Goal: Find specific page/section: Find specific page/section

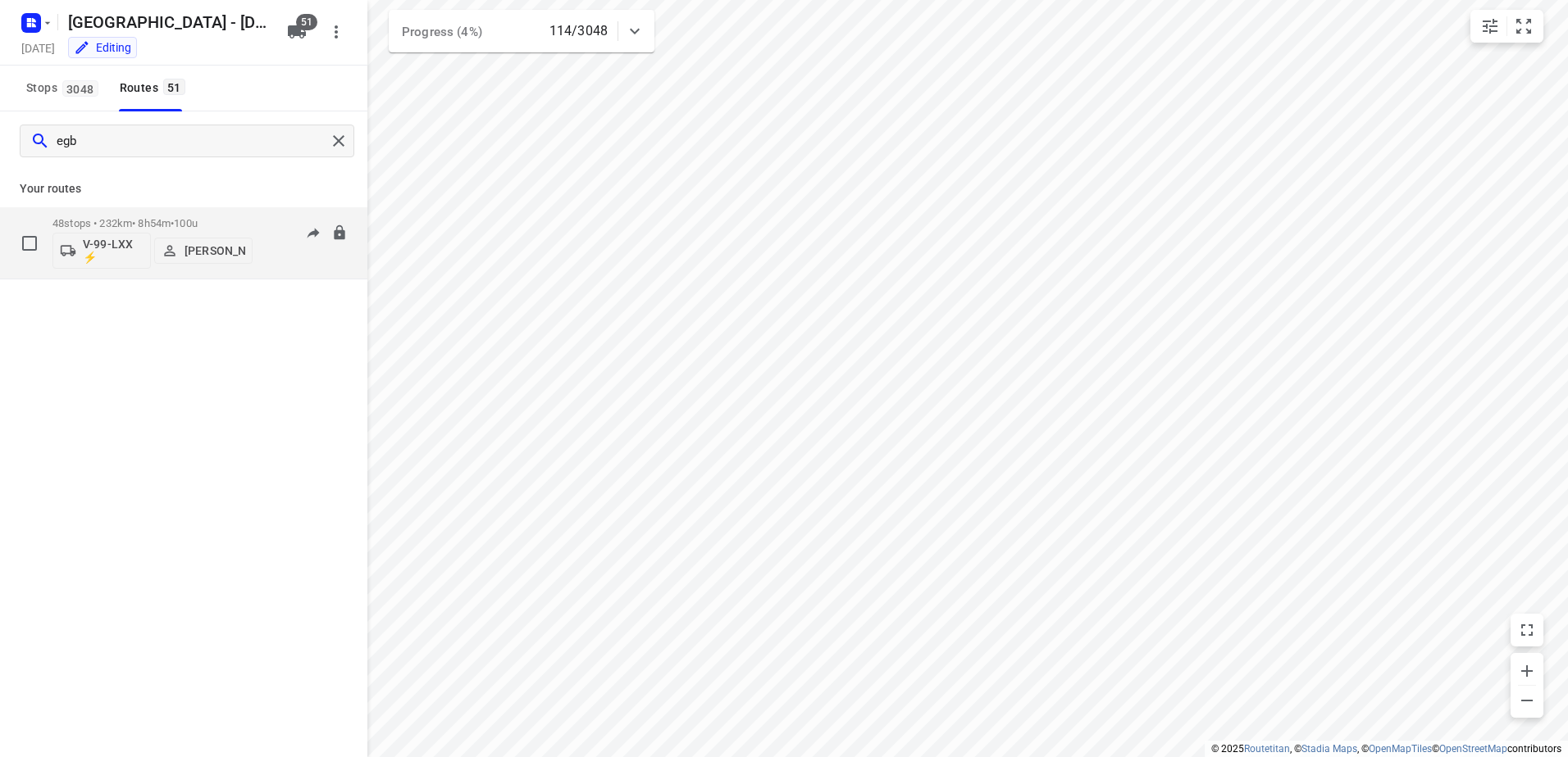
type input "egb"
click at [250, 217] on div "48 stops • 232km • 8h54m • 100u V-99-LXX ⚡ [PERSON_NAME]" at bounding box center [152, 242] width 200 height 68
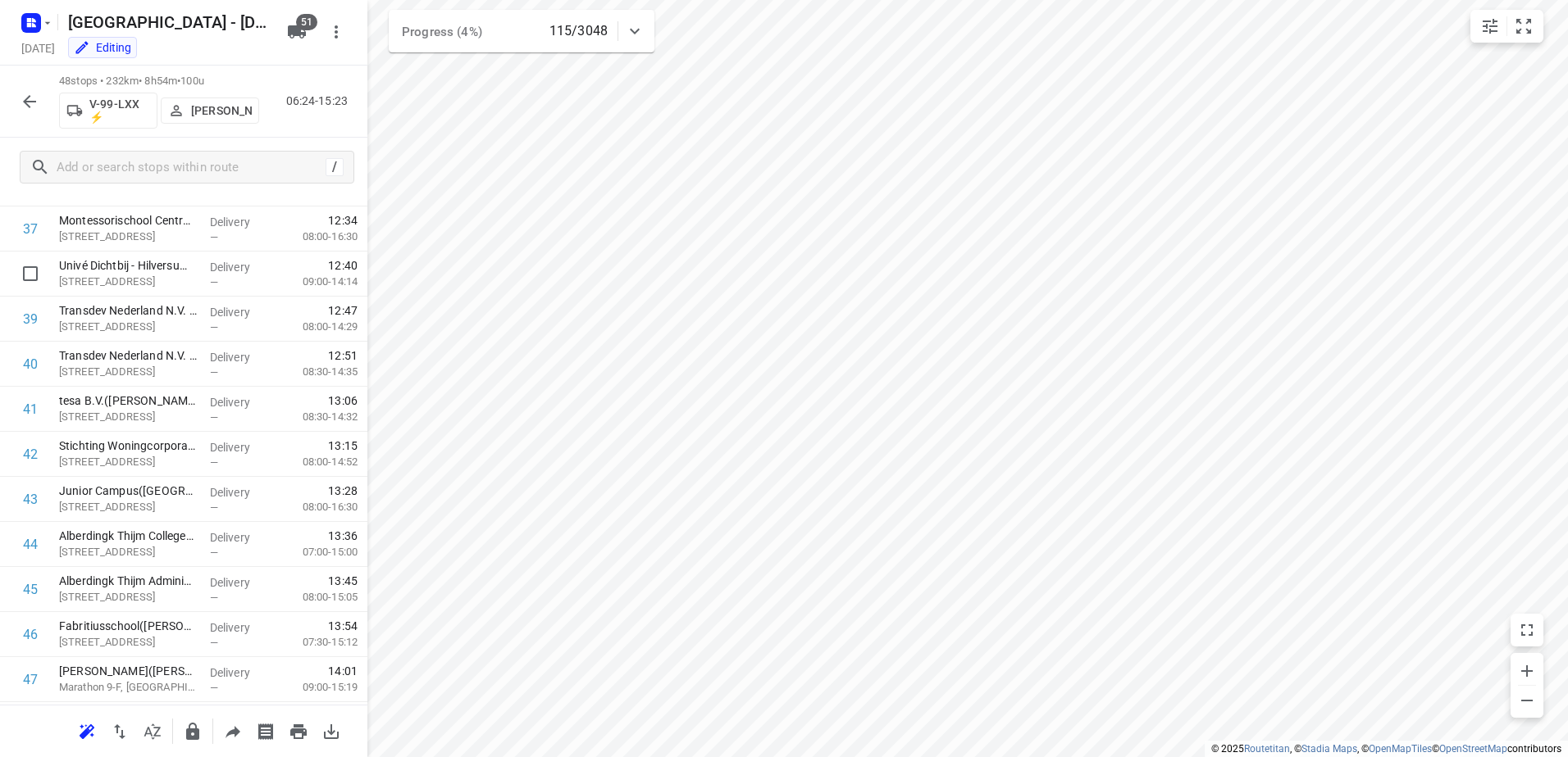
scroll to position [1782, 0]
click at [20, 100] on icon "button" at bounding box center [30, 102] width 20 height 20
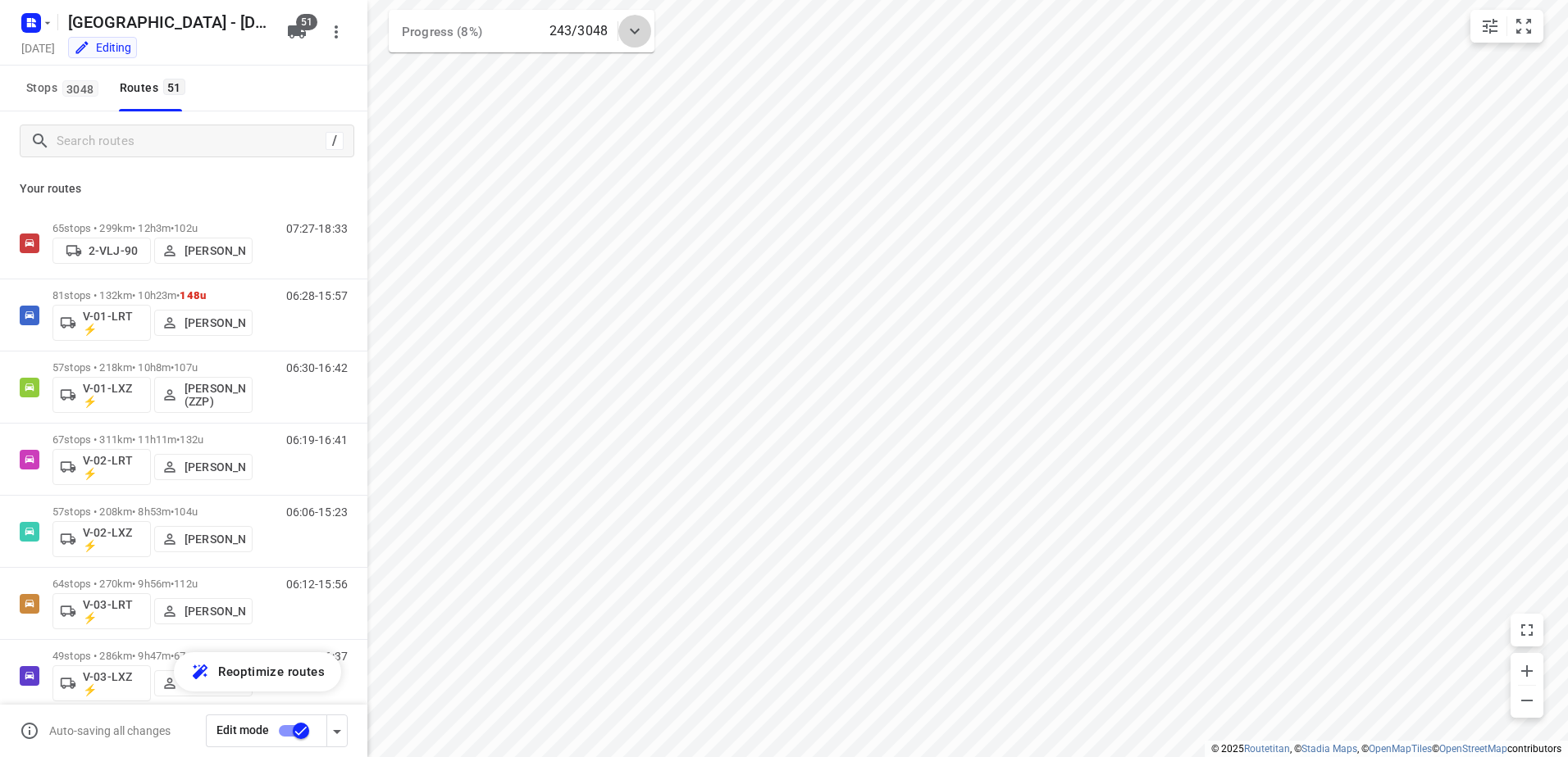
click at [641, 27] on icon at bounding box center [634, 32] width 20 height 20
click at [641, 27] on div at bounding box center [634, 38] width 33 height 33
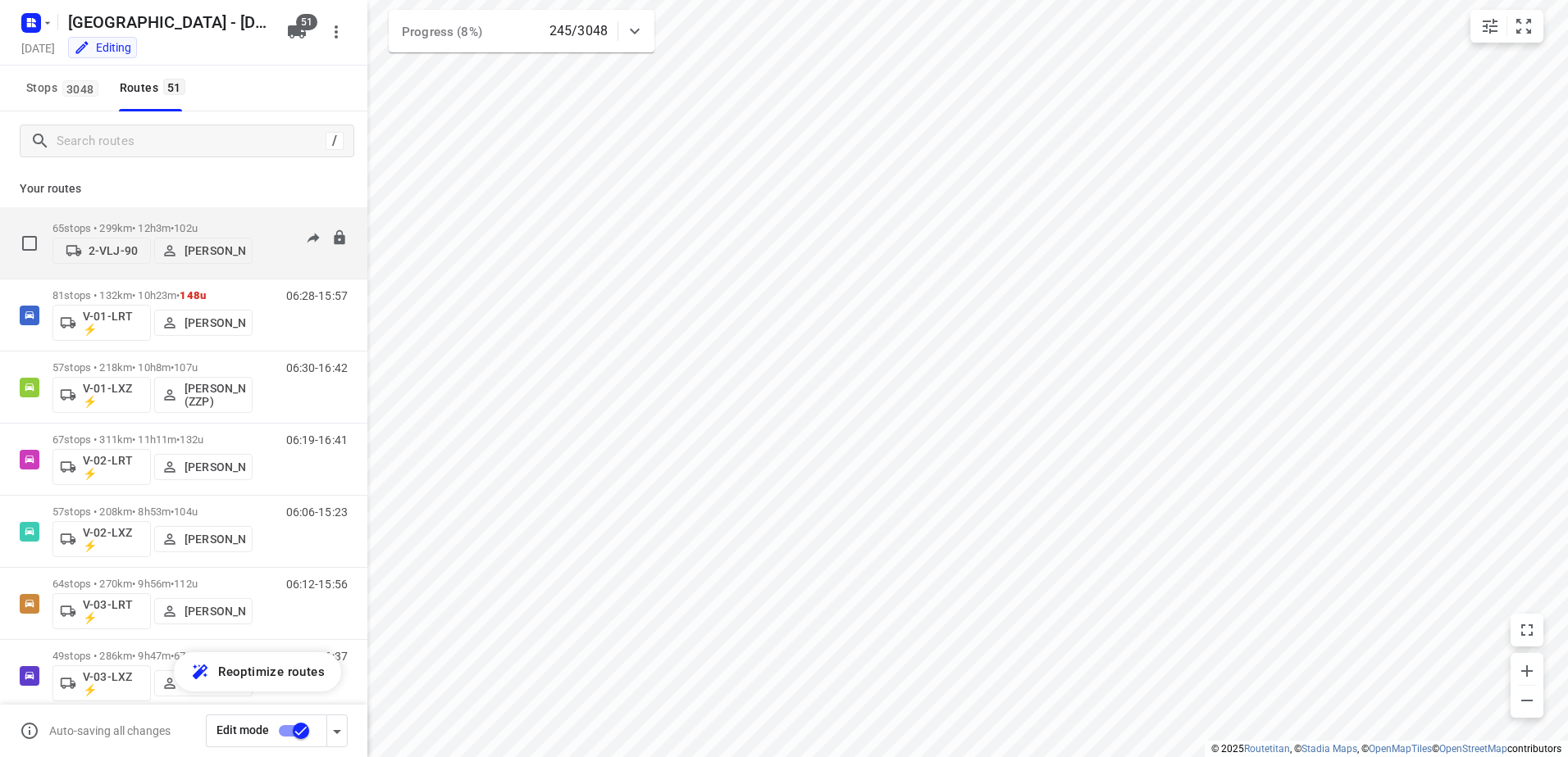
click at [136, 215] on div "65 stops • 299km • 12h3m • 102u 2-VLJ-90 [PERSON_NAME]" at bounding box center [152, 243] width 200 height 58
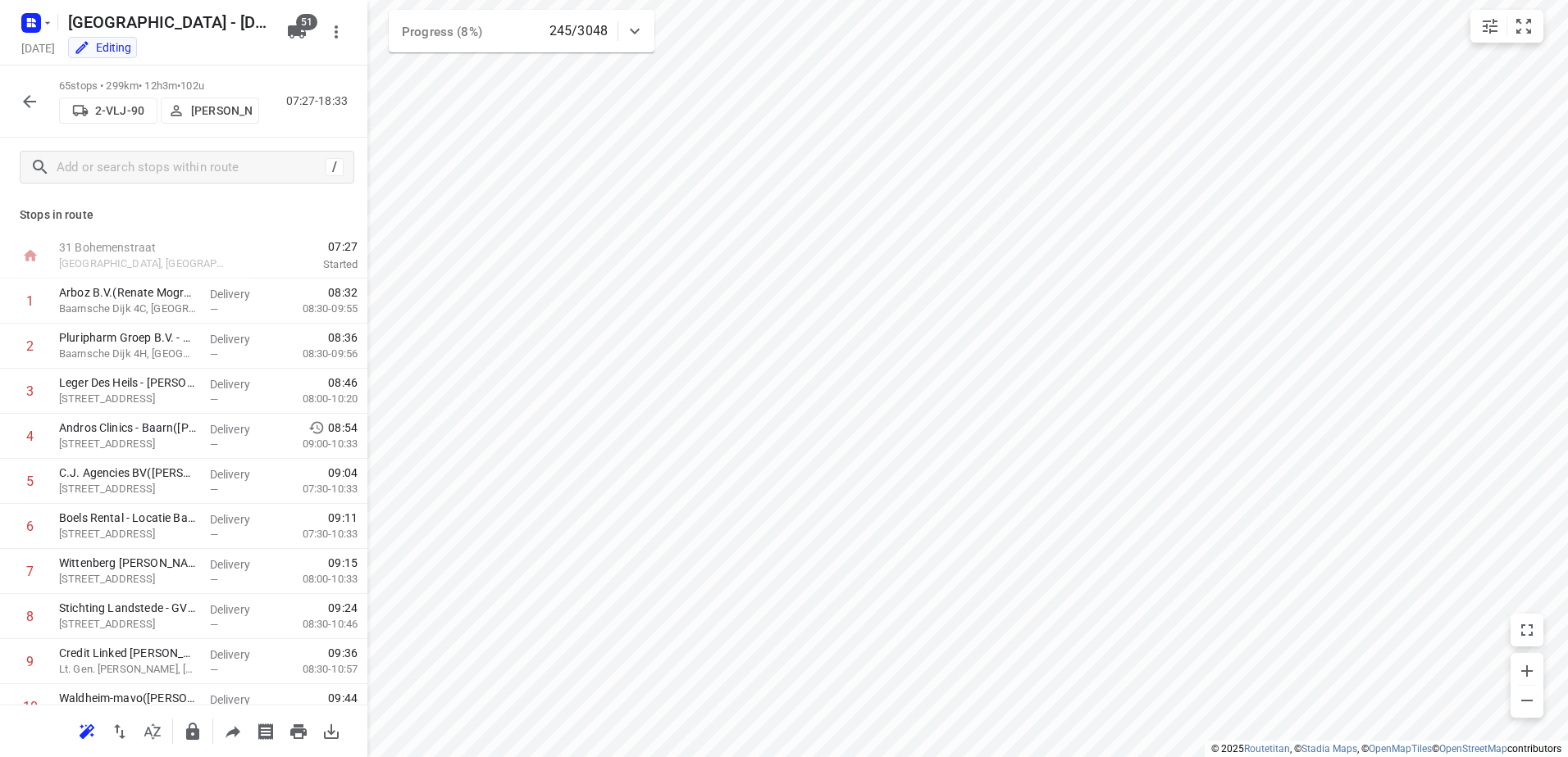
click at [37, 112] on button "button" at bounding box center [30, 101] width 33 height 33
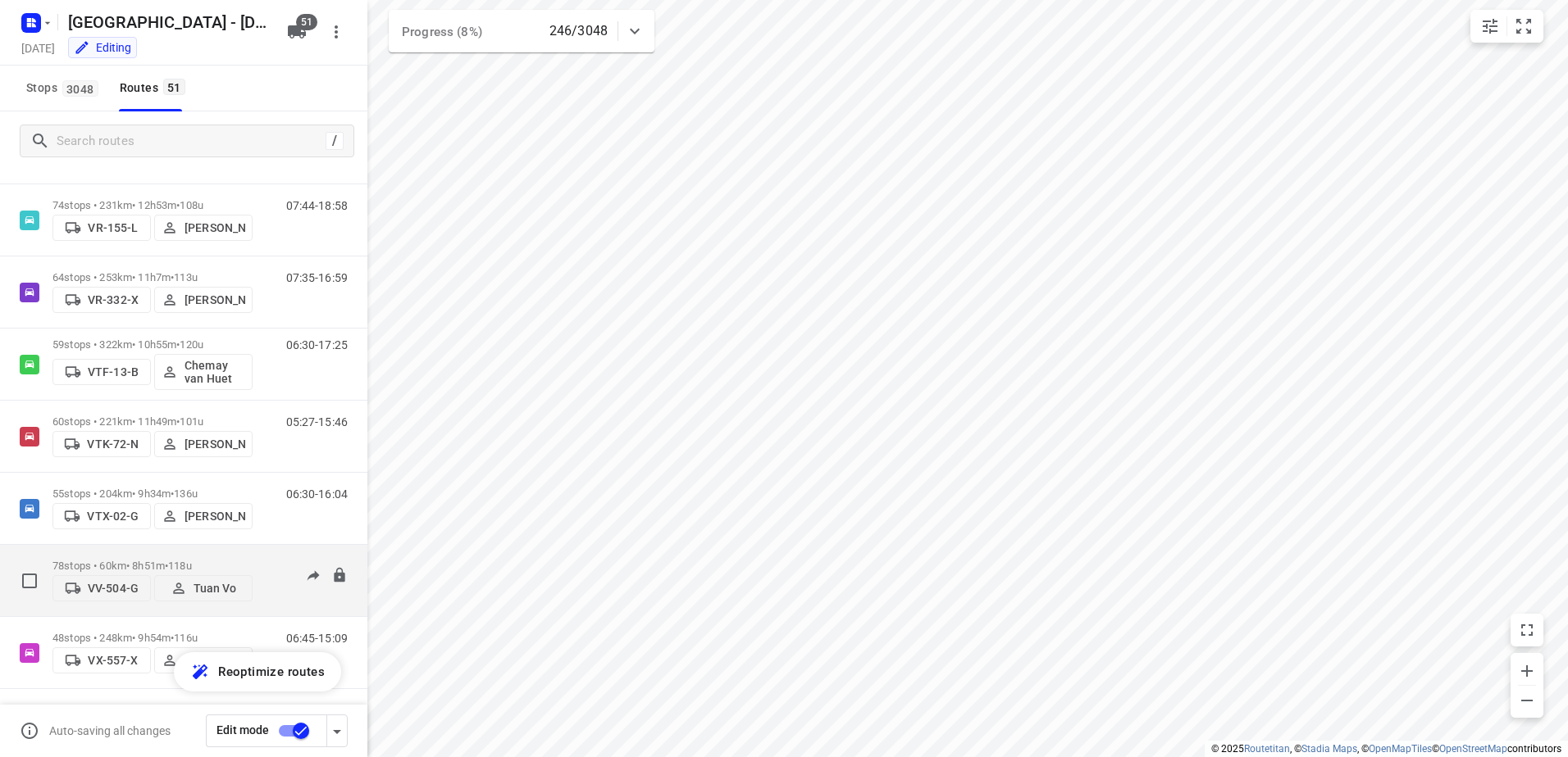
scroll to position [3197, 0]
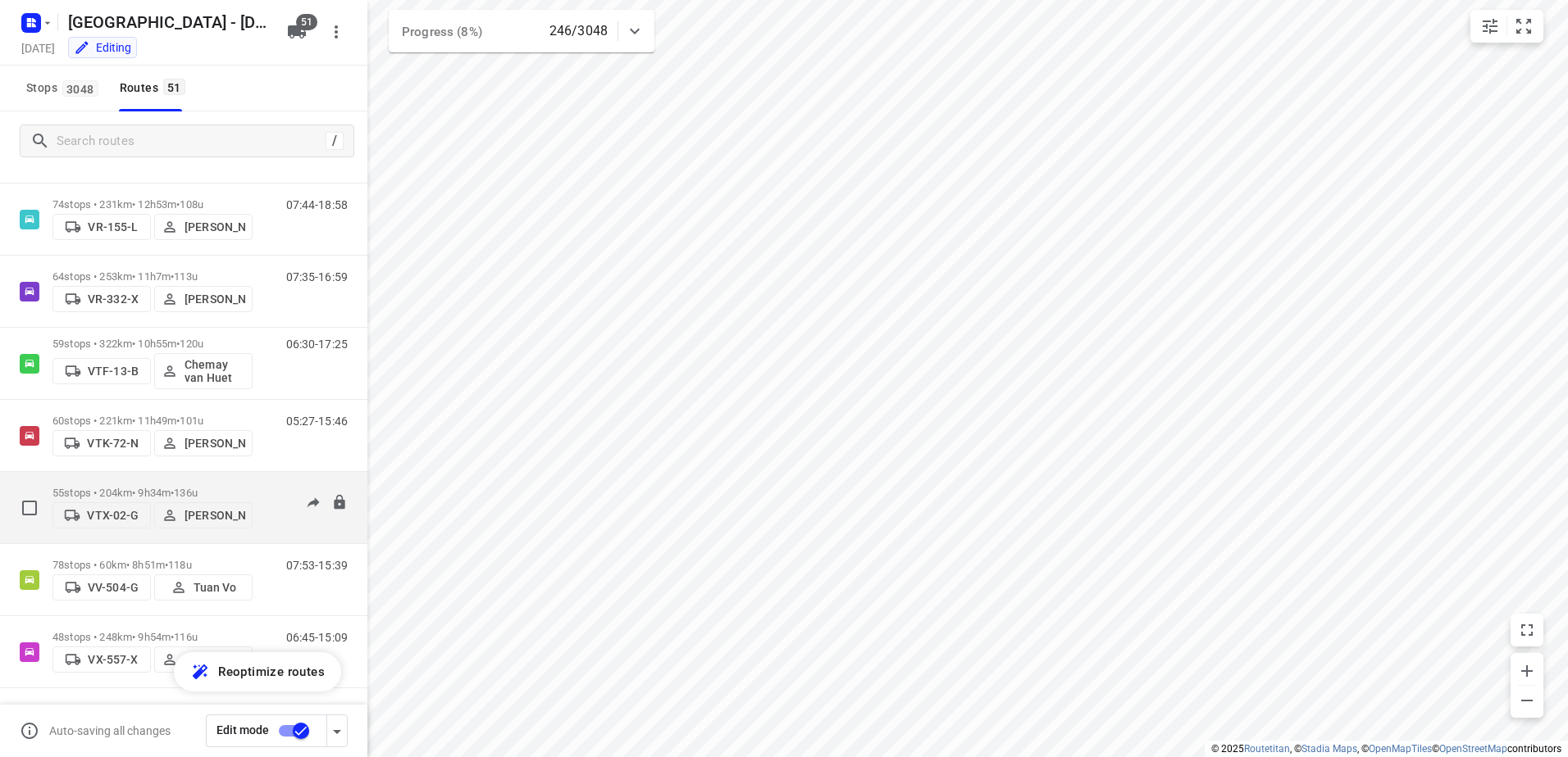
click at [145, 479] on div "55 stops • 204km • 9h34m • 136u VTX-02-G [PERSON_NAME]" at bounding box center [152, 508] width 200 height 58
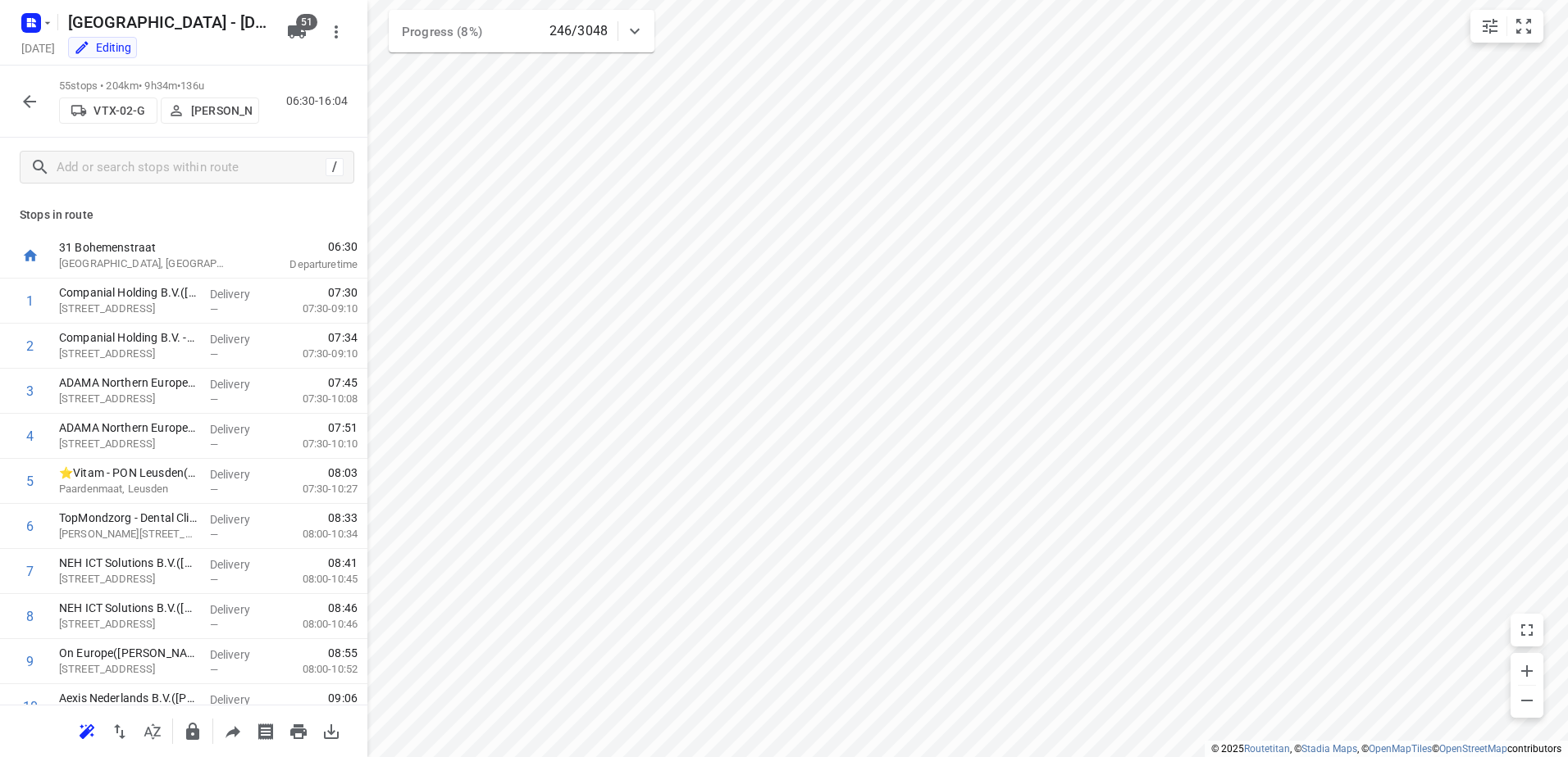
click at [16, 103] on button "button" at bounding box center [30, 101] width 33 height 33
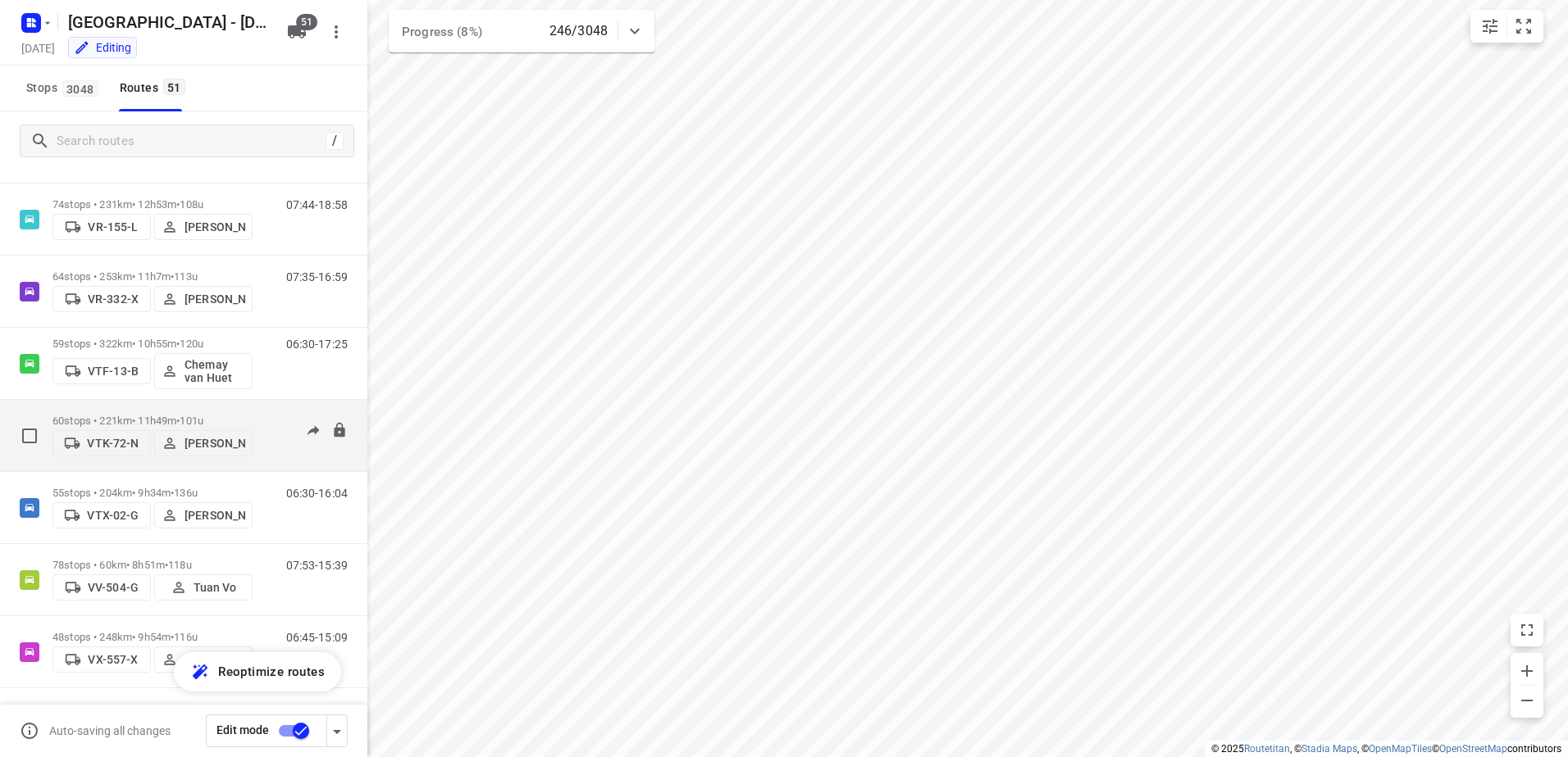
click at [189, 408] on div "60 stops • 221km • 11h49m • 101u VTK-72-N [PERSON_NAME]" at bounding box center [152, 435] width 200 height 58
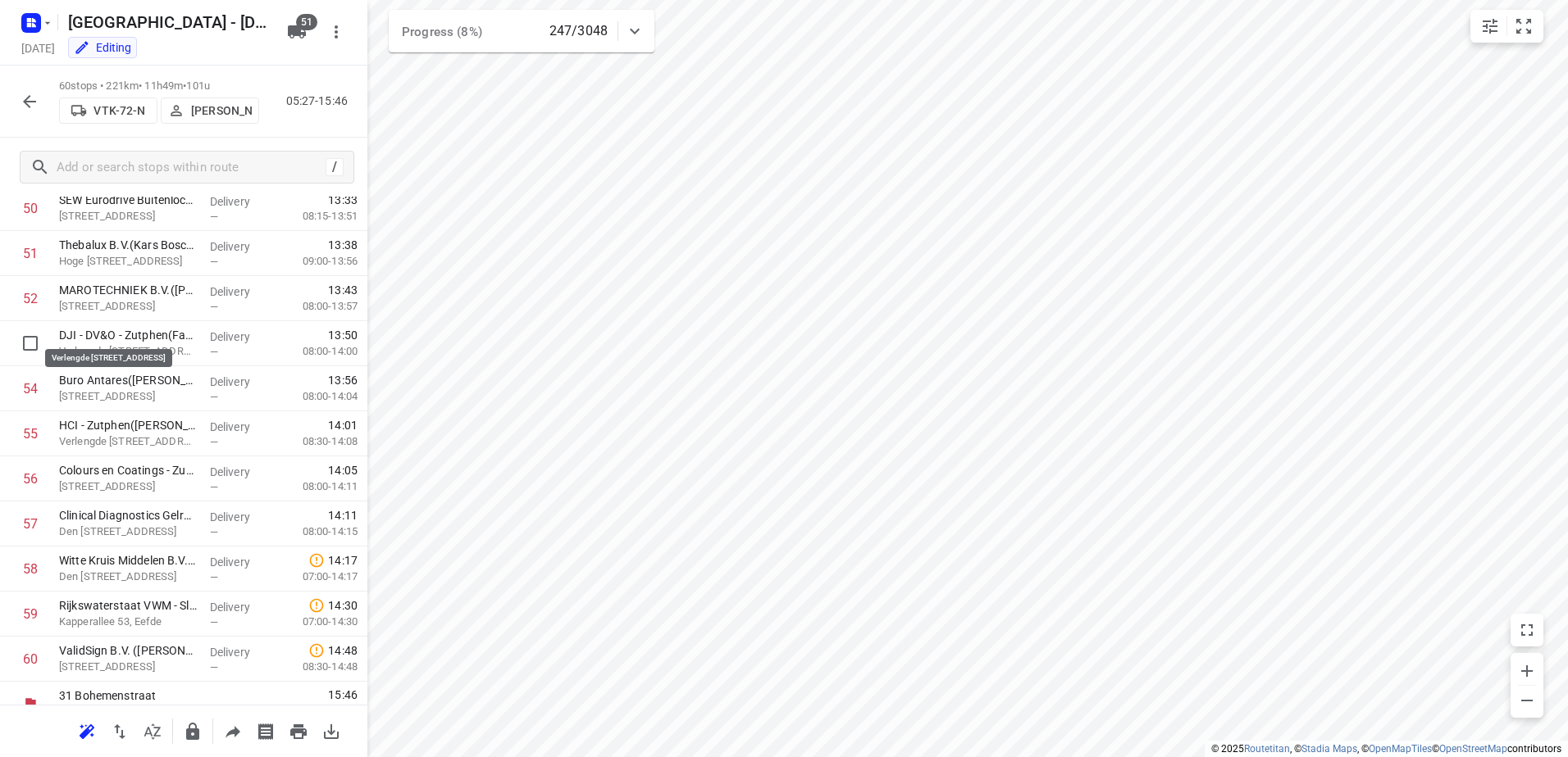
scroll to position [2323, 0]
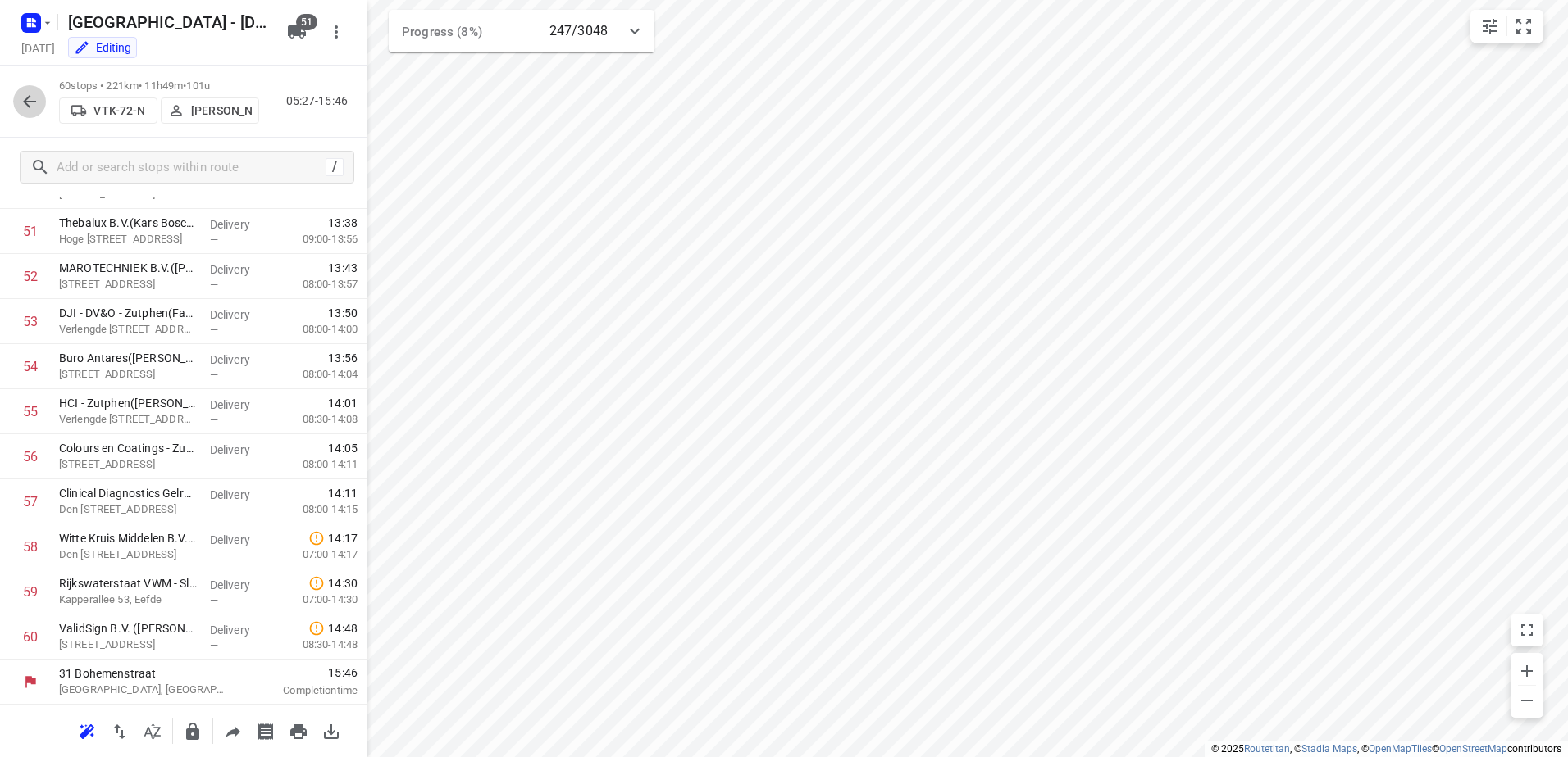
click at [35, 102] on icon "button" at bounding box center [30, 102] width 20 height 20
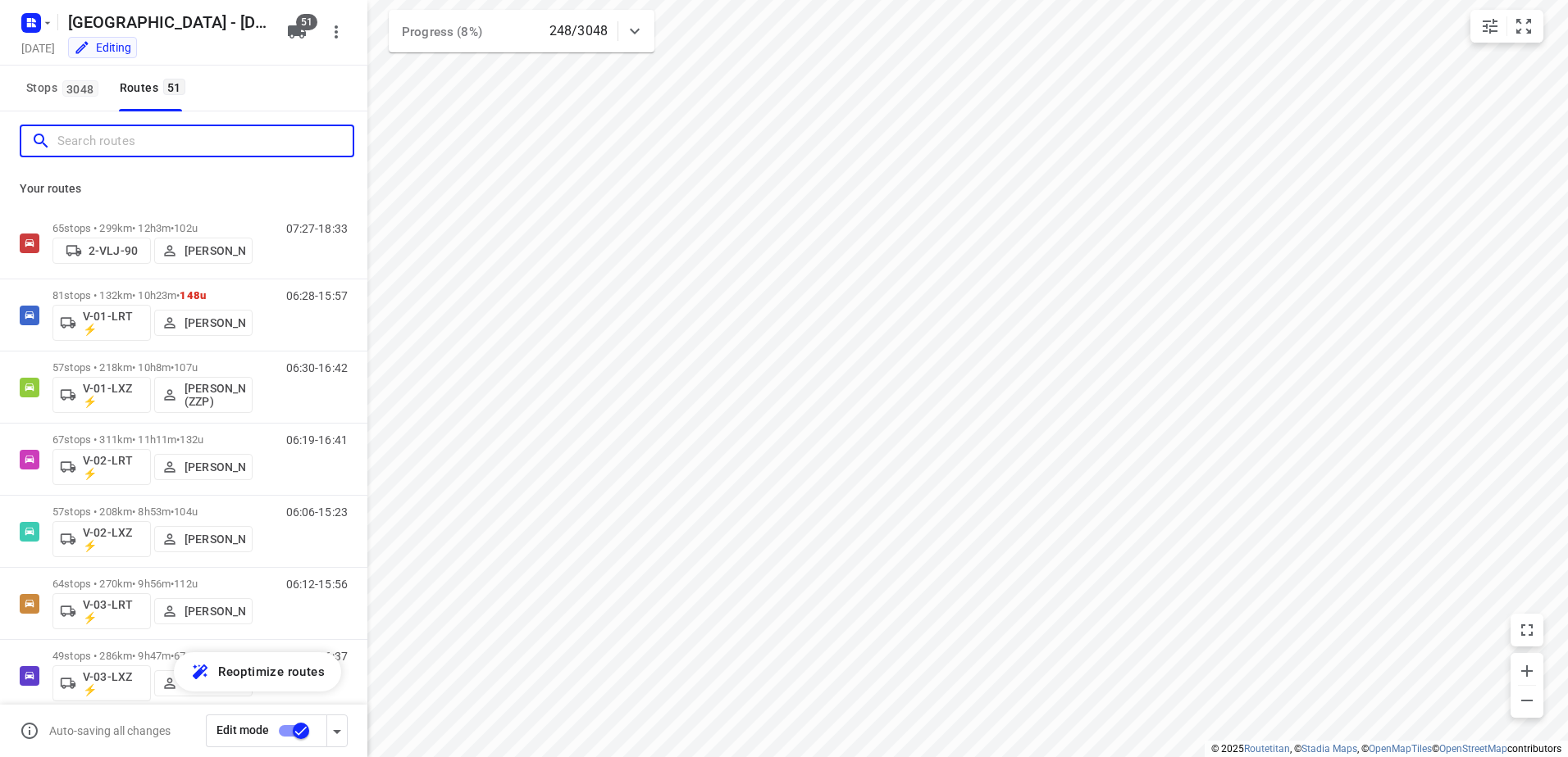
click at [199, 143] on input "Search routes" at bounding box center [205, 141] width 296 height 25
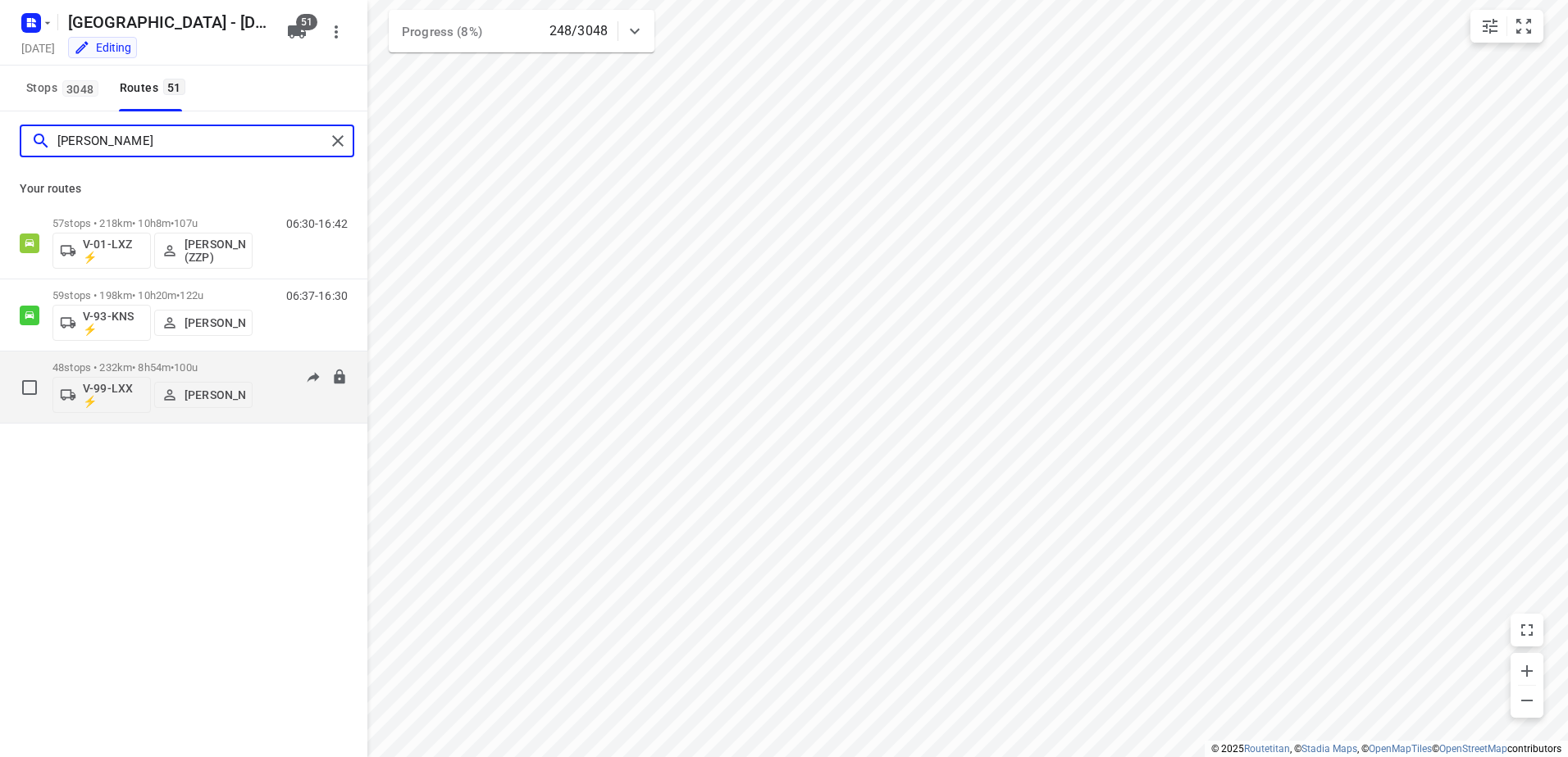
type input "[PERSON_NAME]"
click at [256, 356] on div "48 stops • 232km • 8h54m • 100u V-99-LXX ⚡ [PERSON_NAME] 06:24-15:23" at bounding box center [210, 387] width 315 height 68
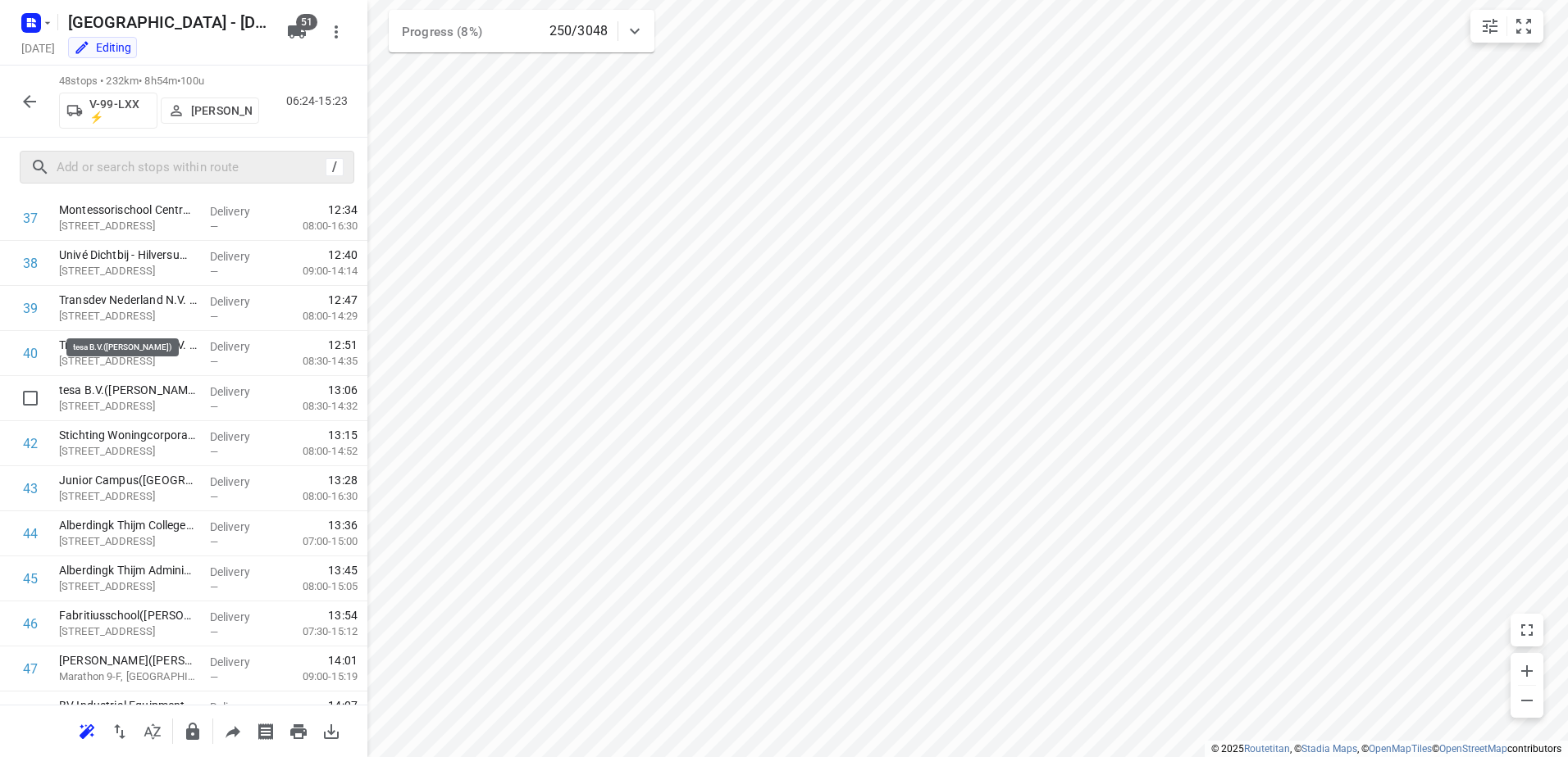
scroll to position [1537, 0]
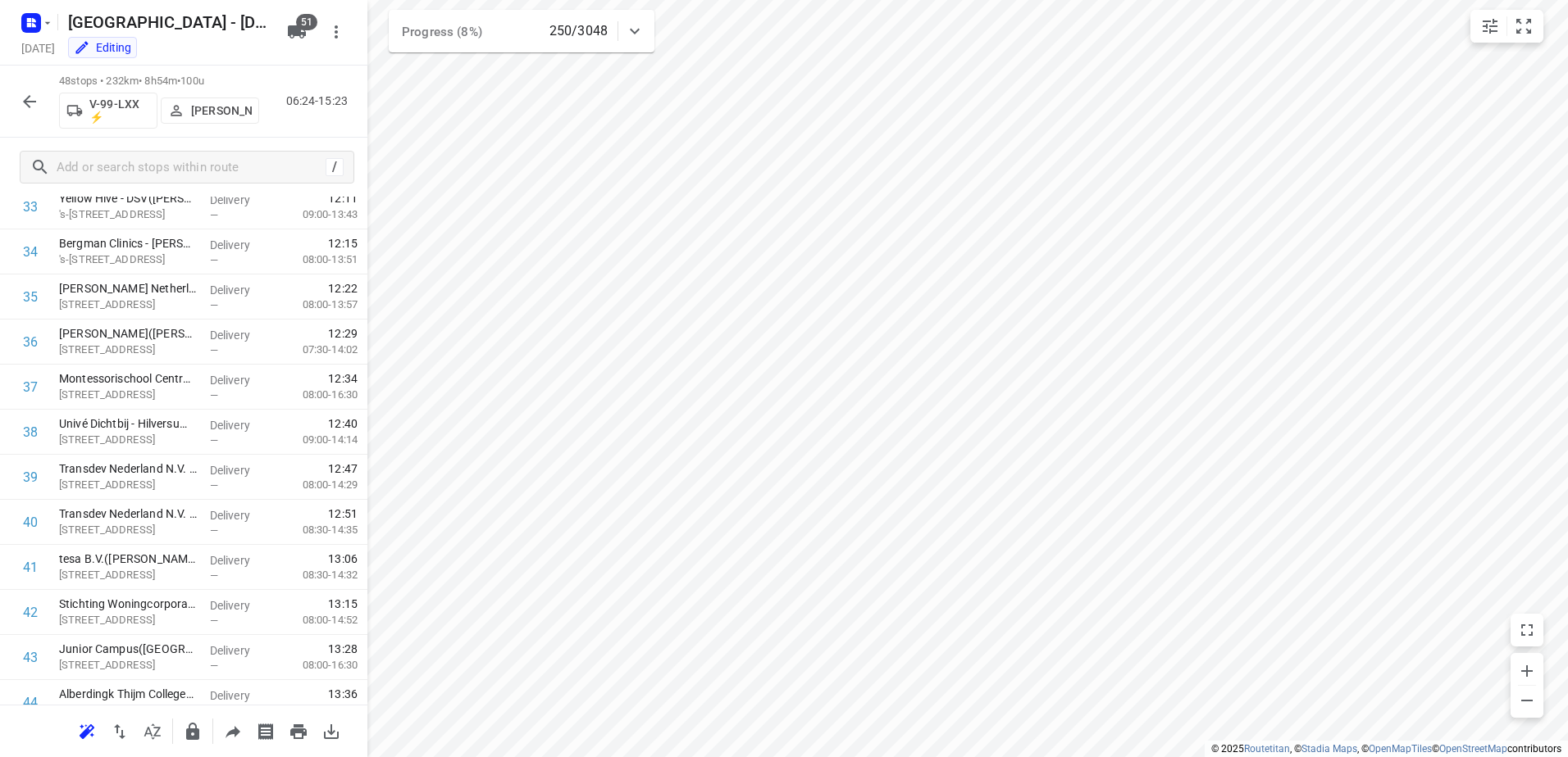
click at [35, 100] on icon "button" at bounding box center [30, 102] width 20 height 20
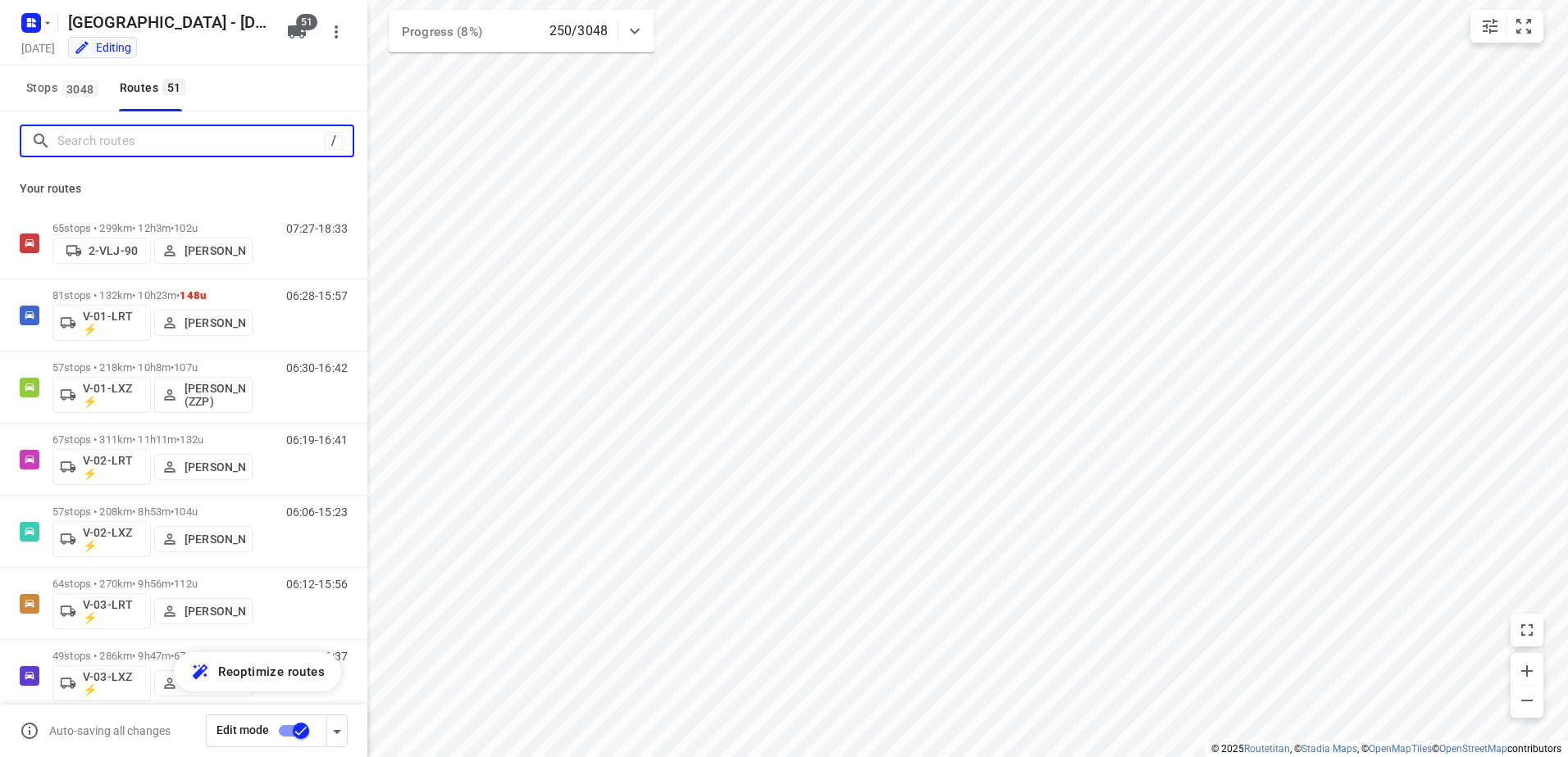
click at [142, 131] on input "Search routes" at bounding box center [192, 141] width 268 height 25
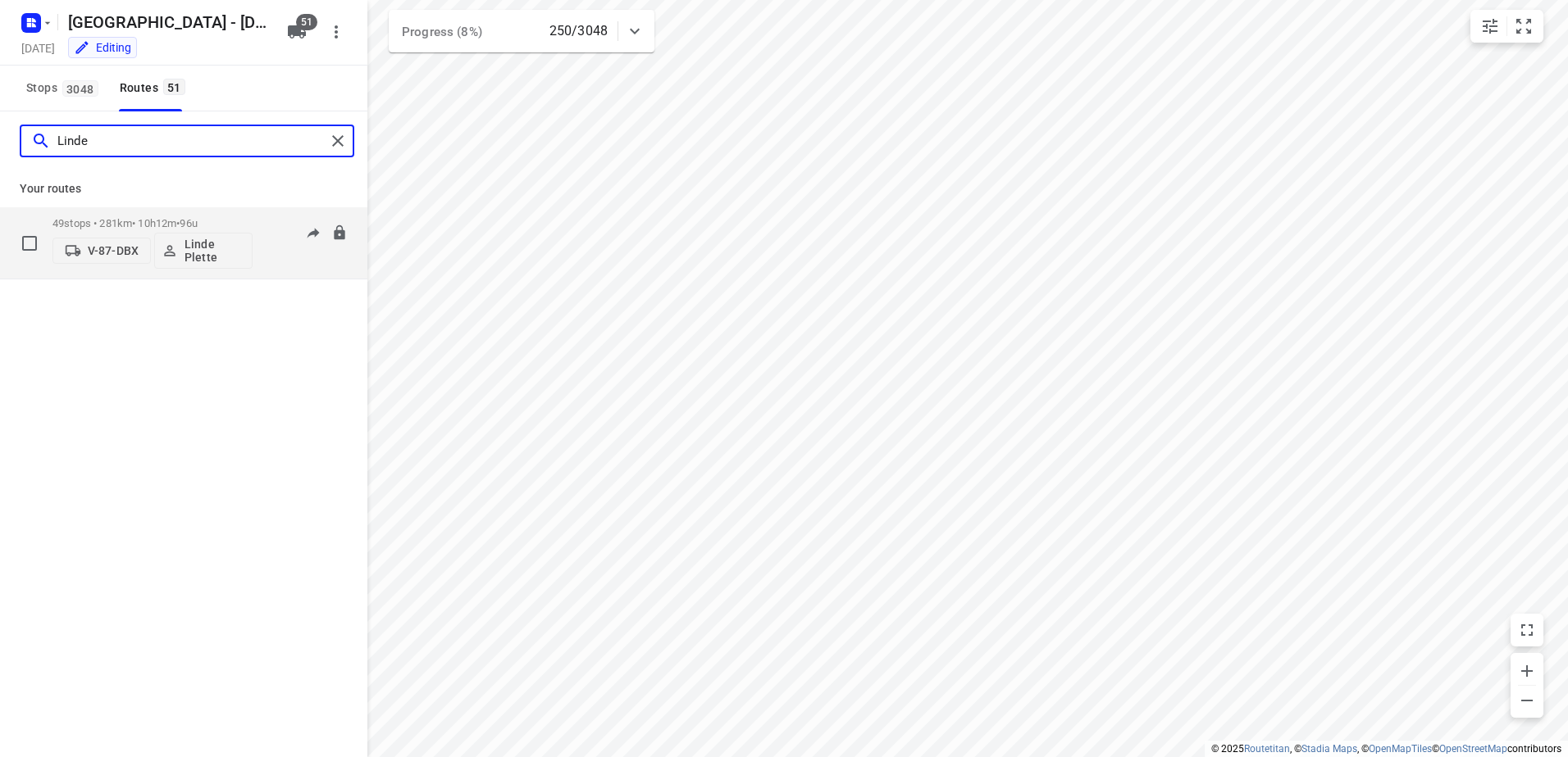
type input "Linde"
click at [236, 225] on p "49 stops • 281km • 10h12m • 96u" at bounding box center [152, 223] width 200 height 13
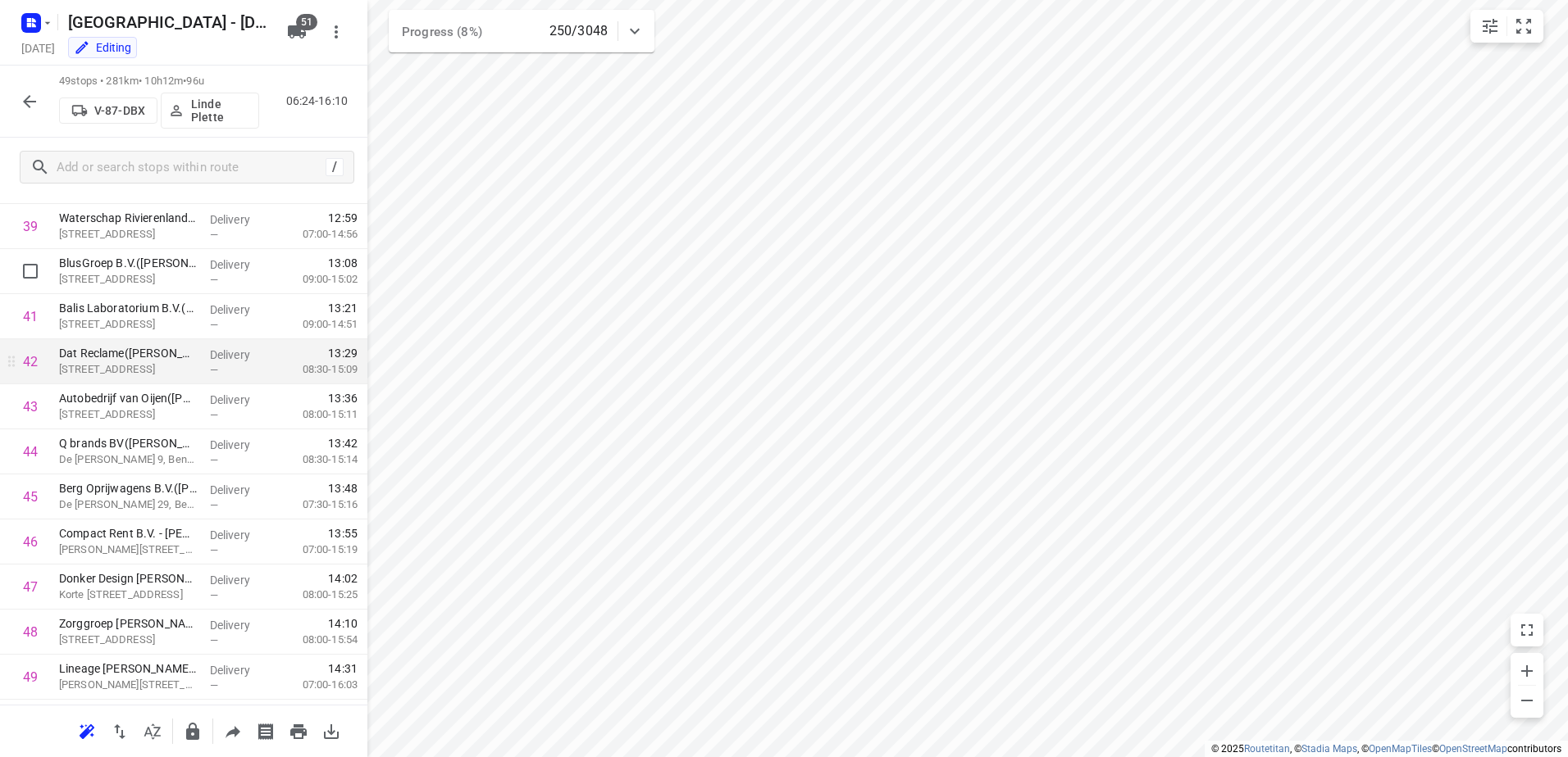
scroll to position [1827, 0]
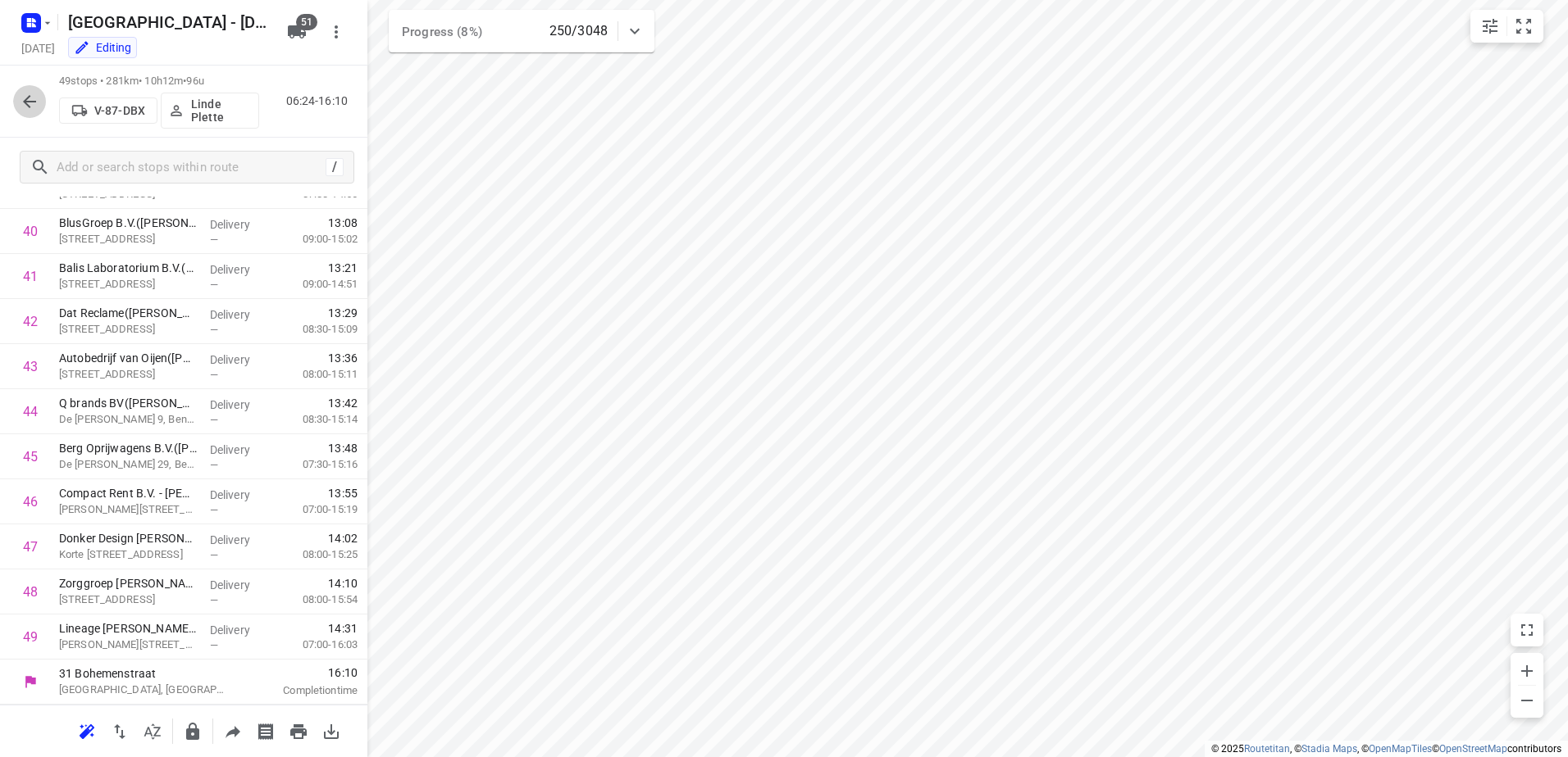
click at [31, 90] on button "button" at bounding box center [30, 101] width 33 height 33
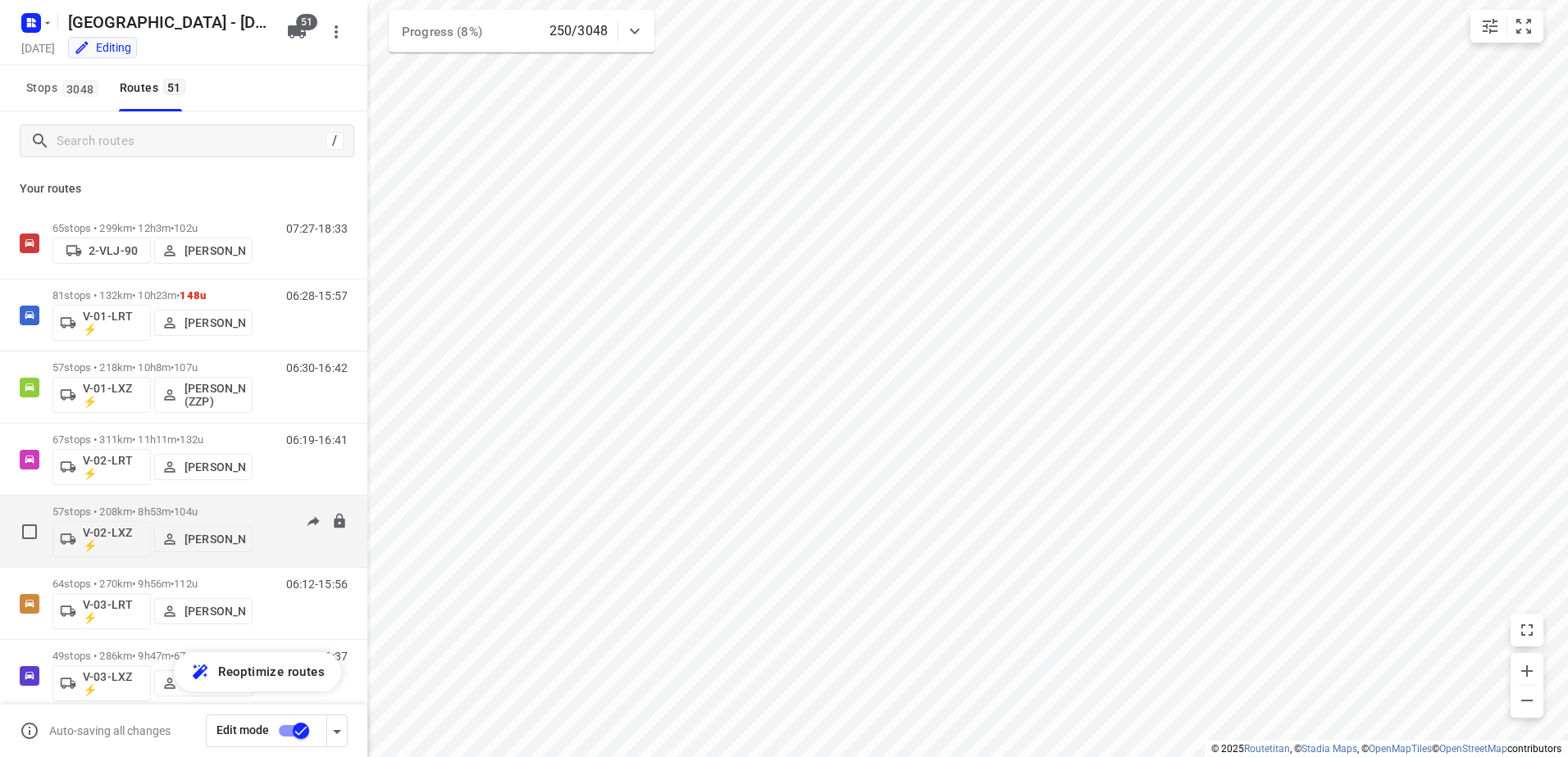
click at [267, 513] on div "06:06-15:23" at bounding box center [306, 536] width 82 height 60
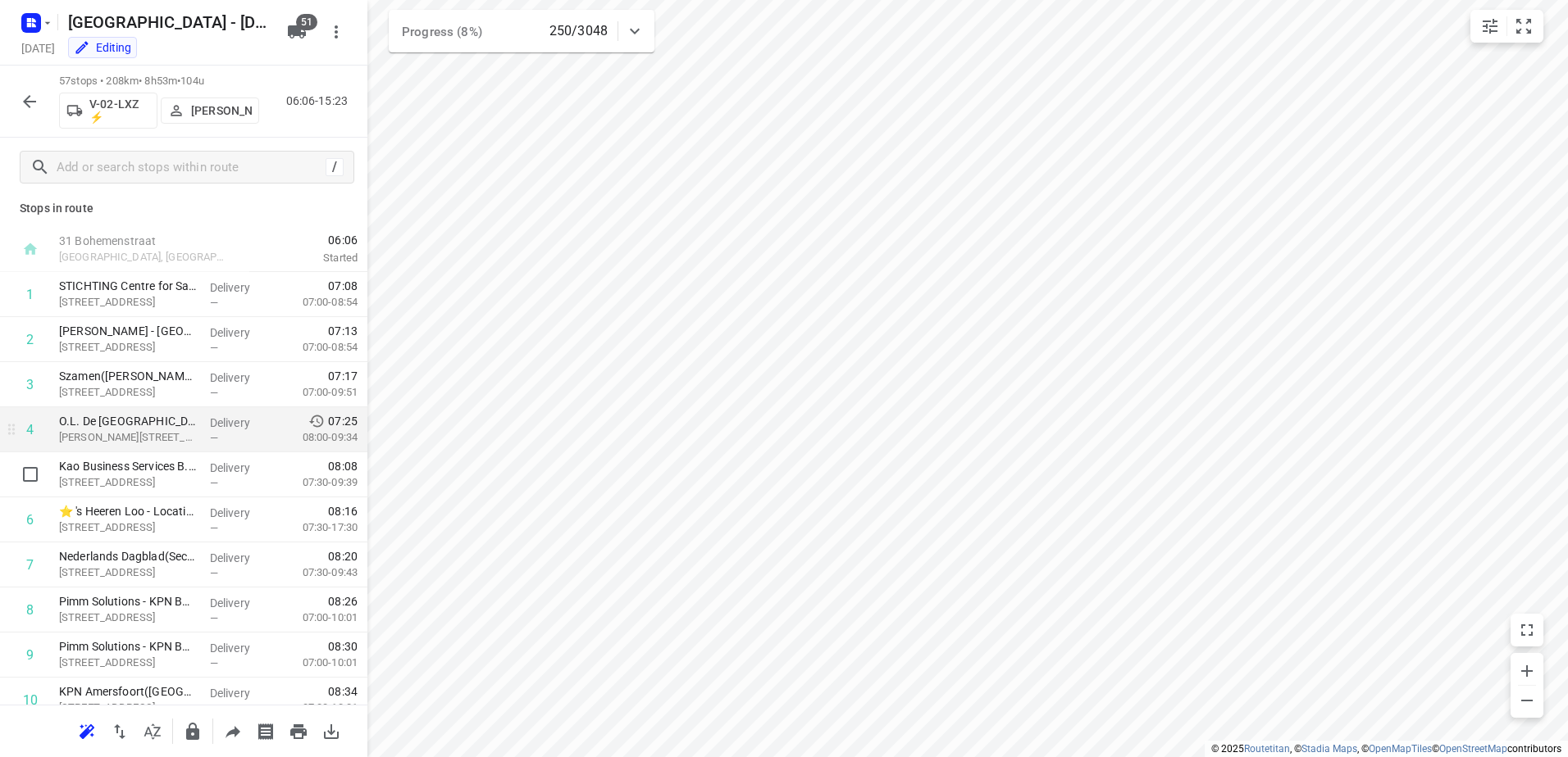
scroll to position [0, 0]
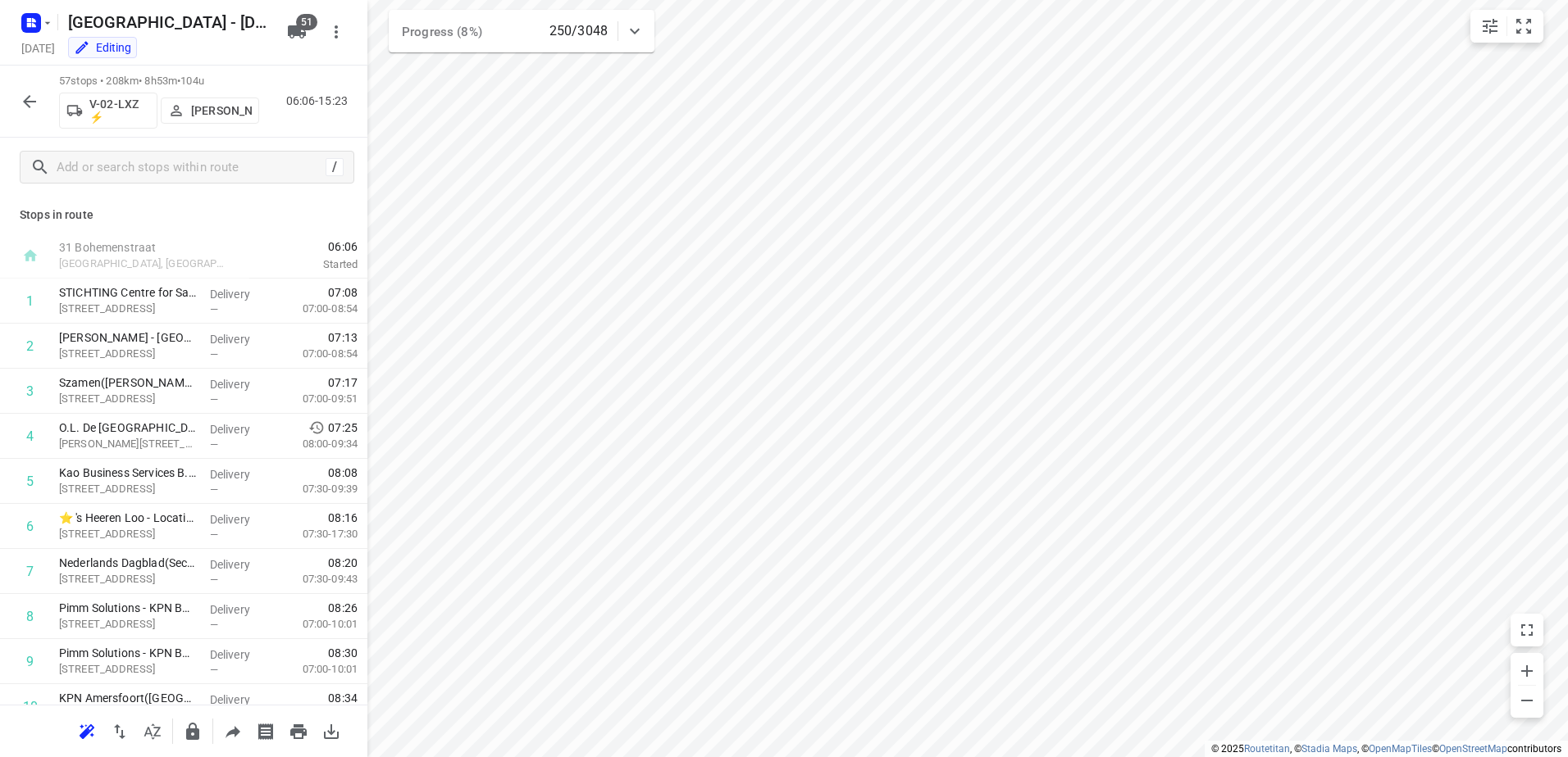
click at [23, 111] on button "button" at bounding box center [30, 101] width 33 height 33
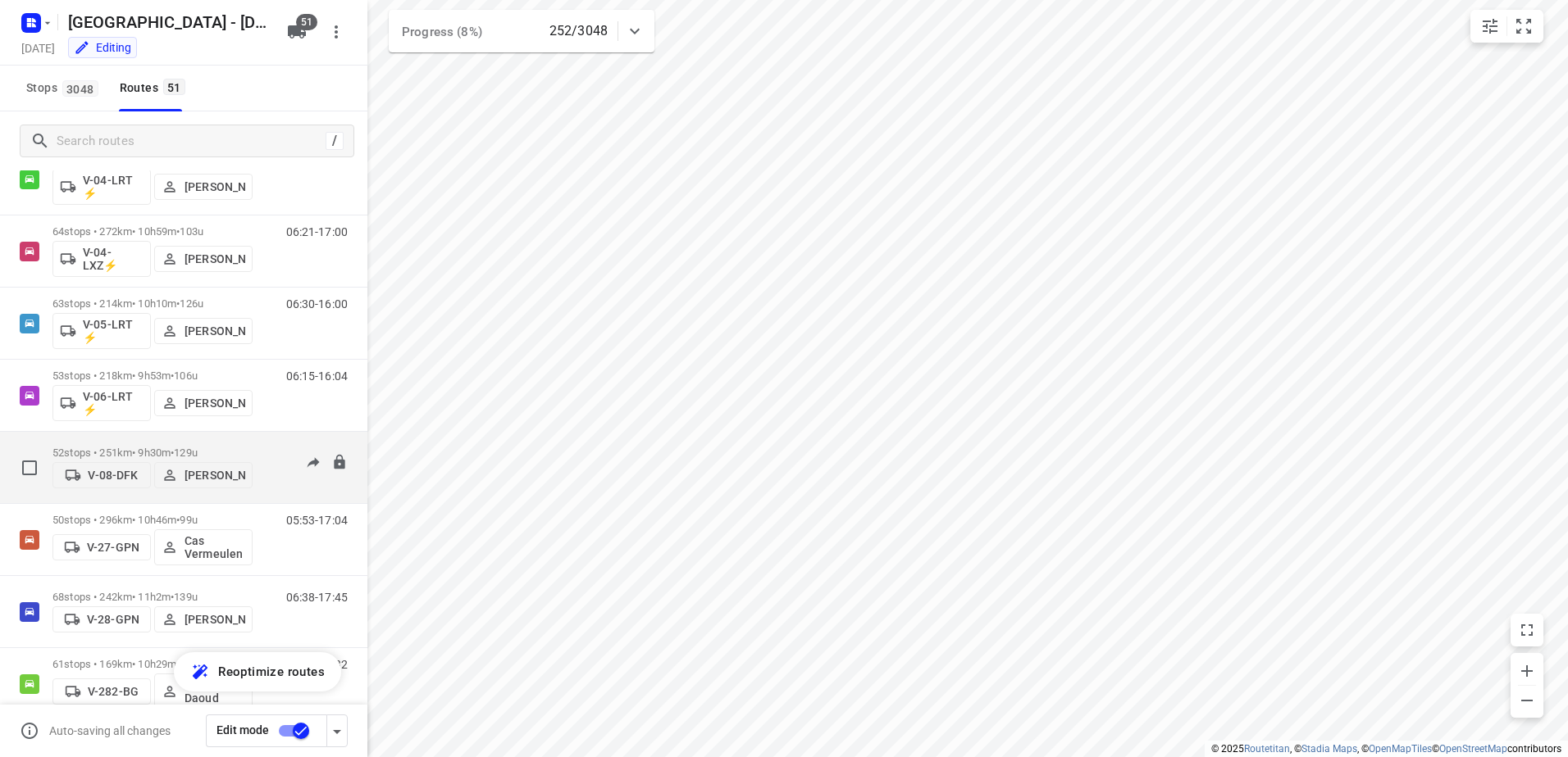
scroll to position [574, 0]
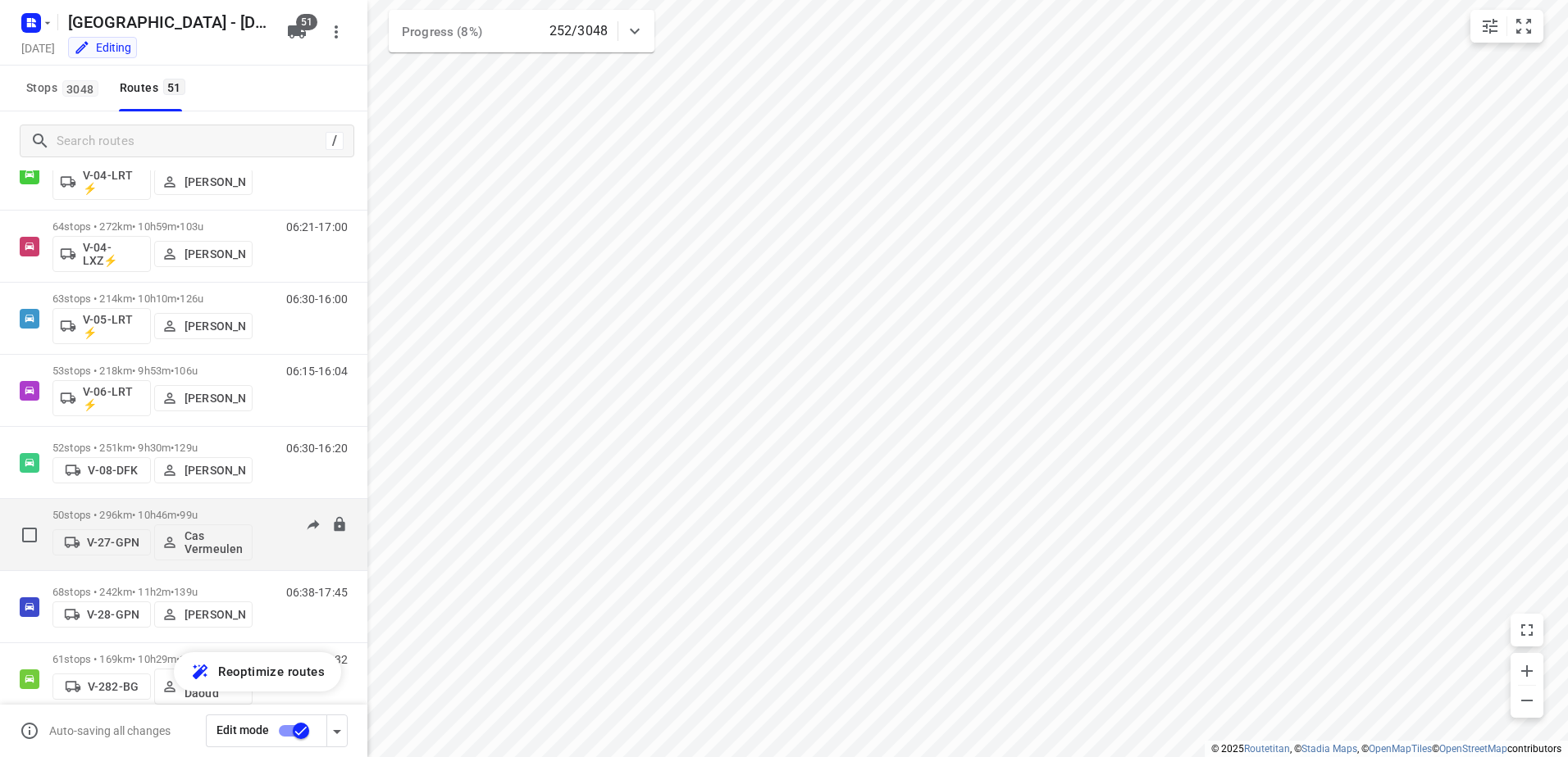
click at [266, 519] on div "05:53-17:04" at bounding box center [306, 538] width 82 height 60
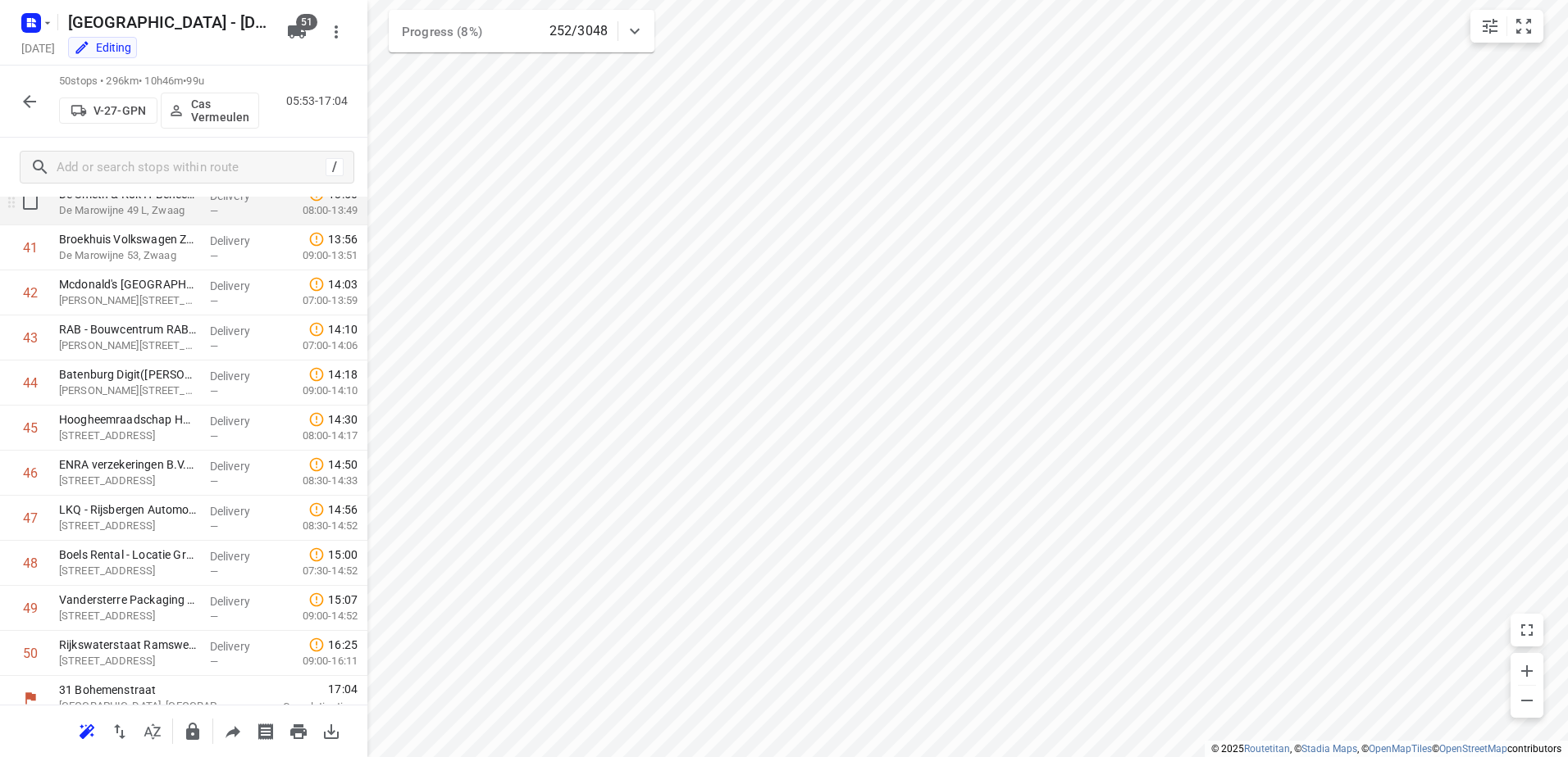
scroll to position [1873, 0]
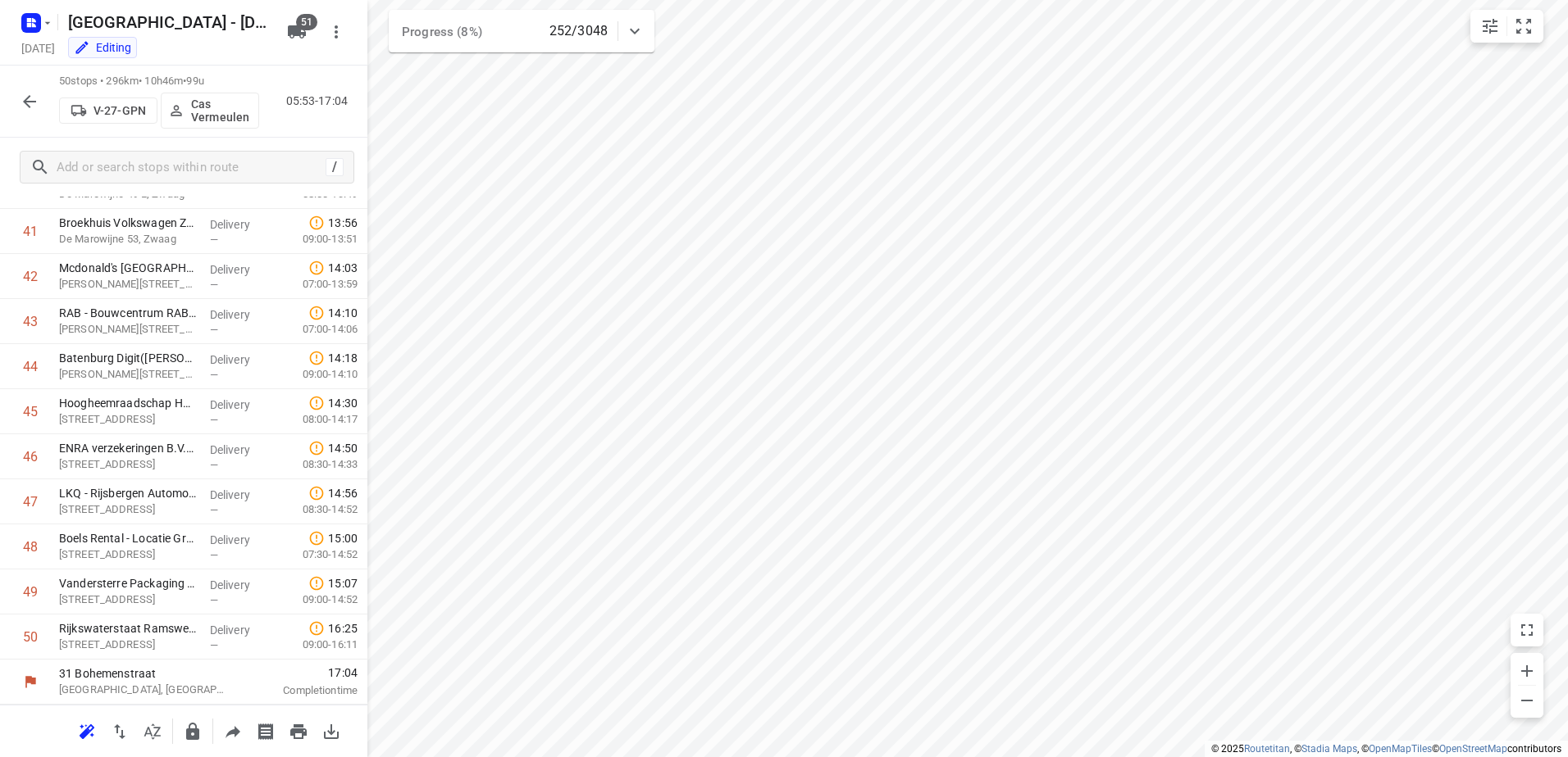
click at [23, 93] on icon "button" at bounding box center [30, 102] width 20 height 20
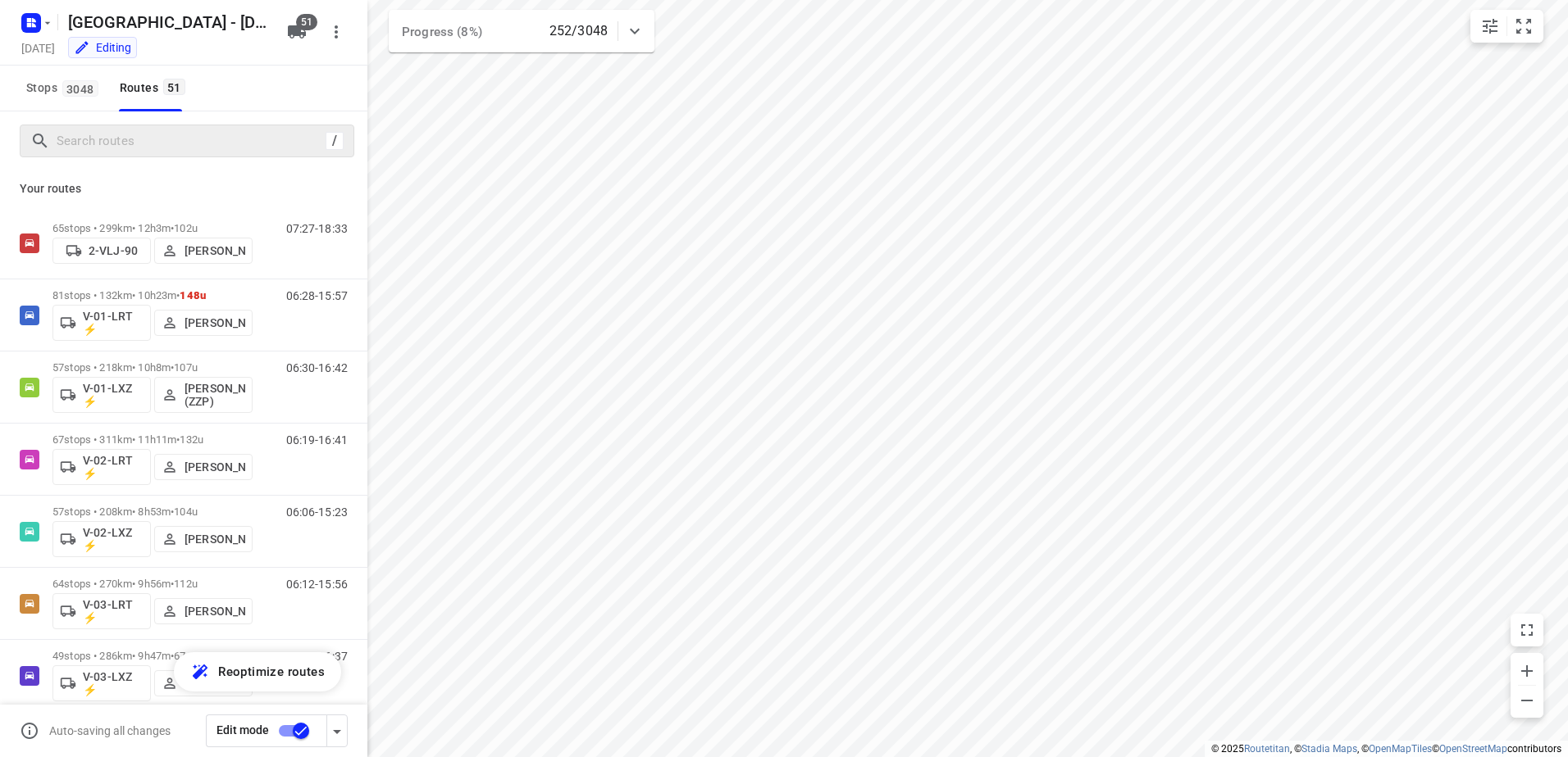
click at [222, 126] on div "/" at bounding box center [187, 141] width 334 height 33
click at [208, 136] on input "Search routes" at bounding box center [189, 141] width 262 height 25
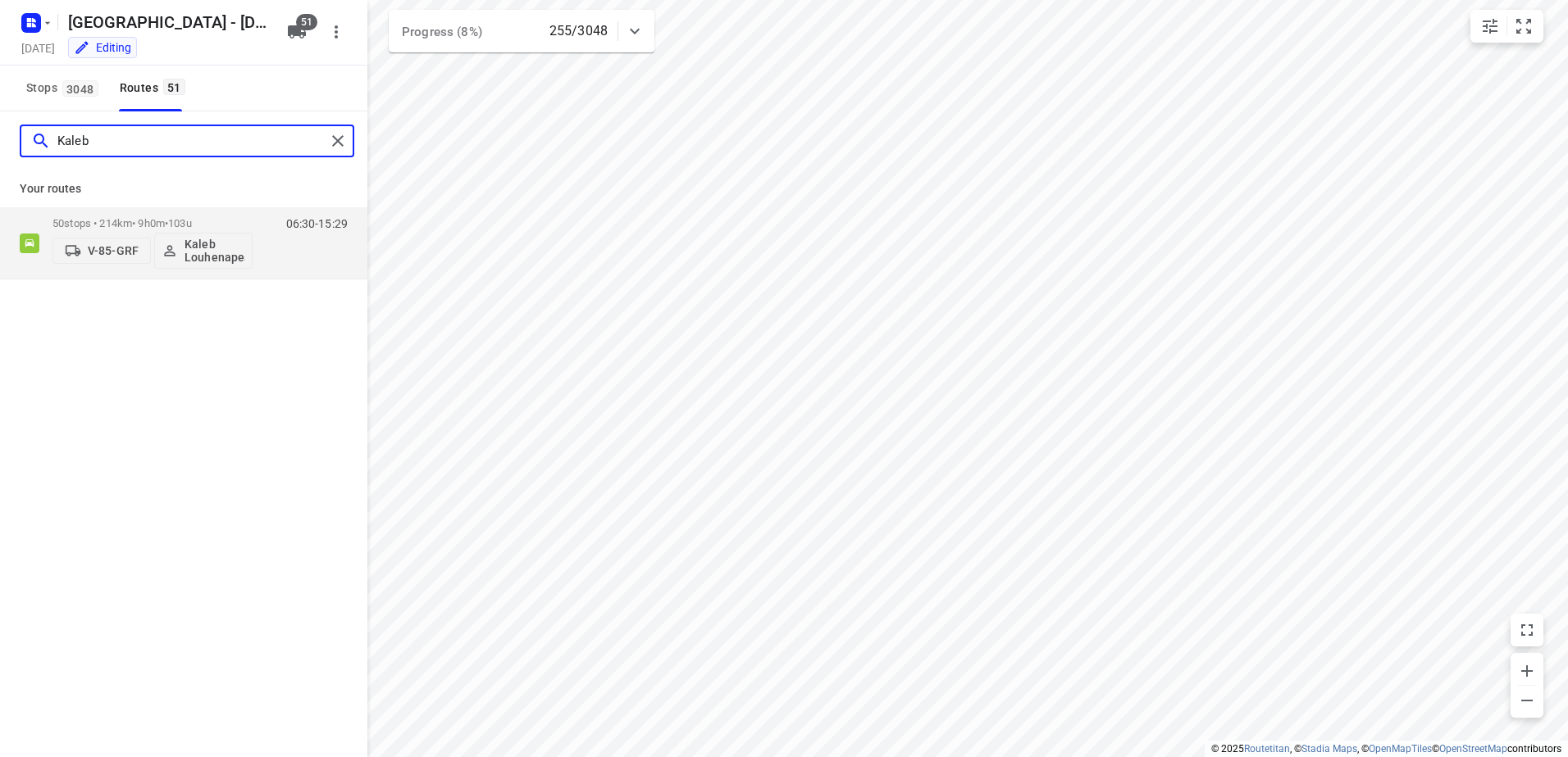
drag, startPoint x: 177, startPoint y: 145, endPoint x: -35, endPoint y: 137, distance: 212.2
click at [0, 137] on html "i © 2025 Routetitan , © Stadia Maps , © OpenMapTiles © OpenStreetMap contributo…" at bounding box center [784, 378] width 1568 height 757
type input "raymo"
click at [232, 210] on div "71 stops • 175km • 10h27m • 136u V-92-KNS ⚡ [PERSON_NAME]" at bounding box center [152, 242] width 200 height 68
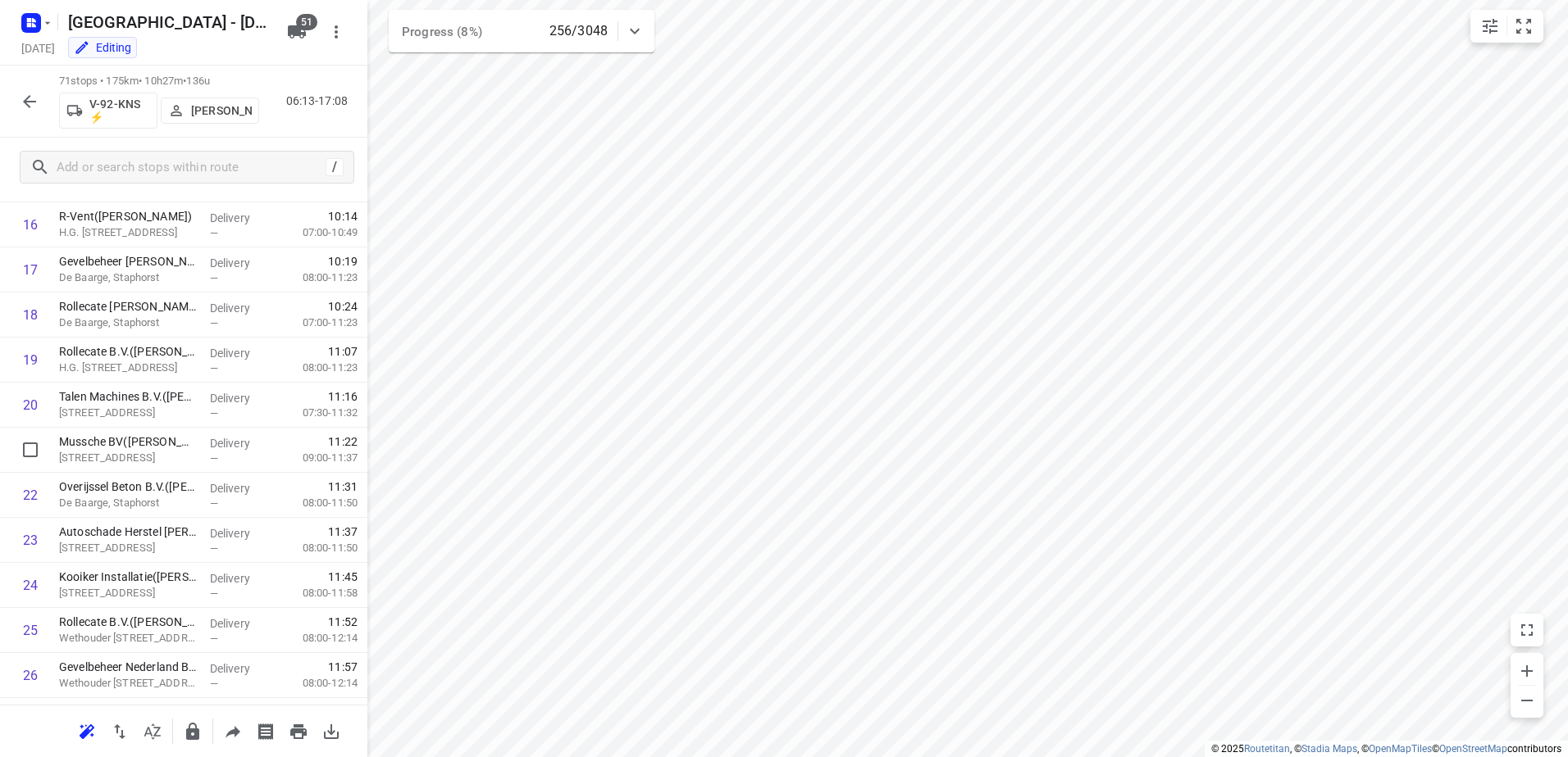
scroll to position [688, 0]
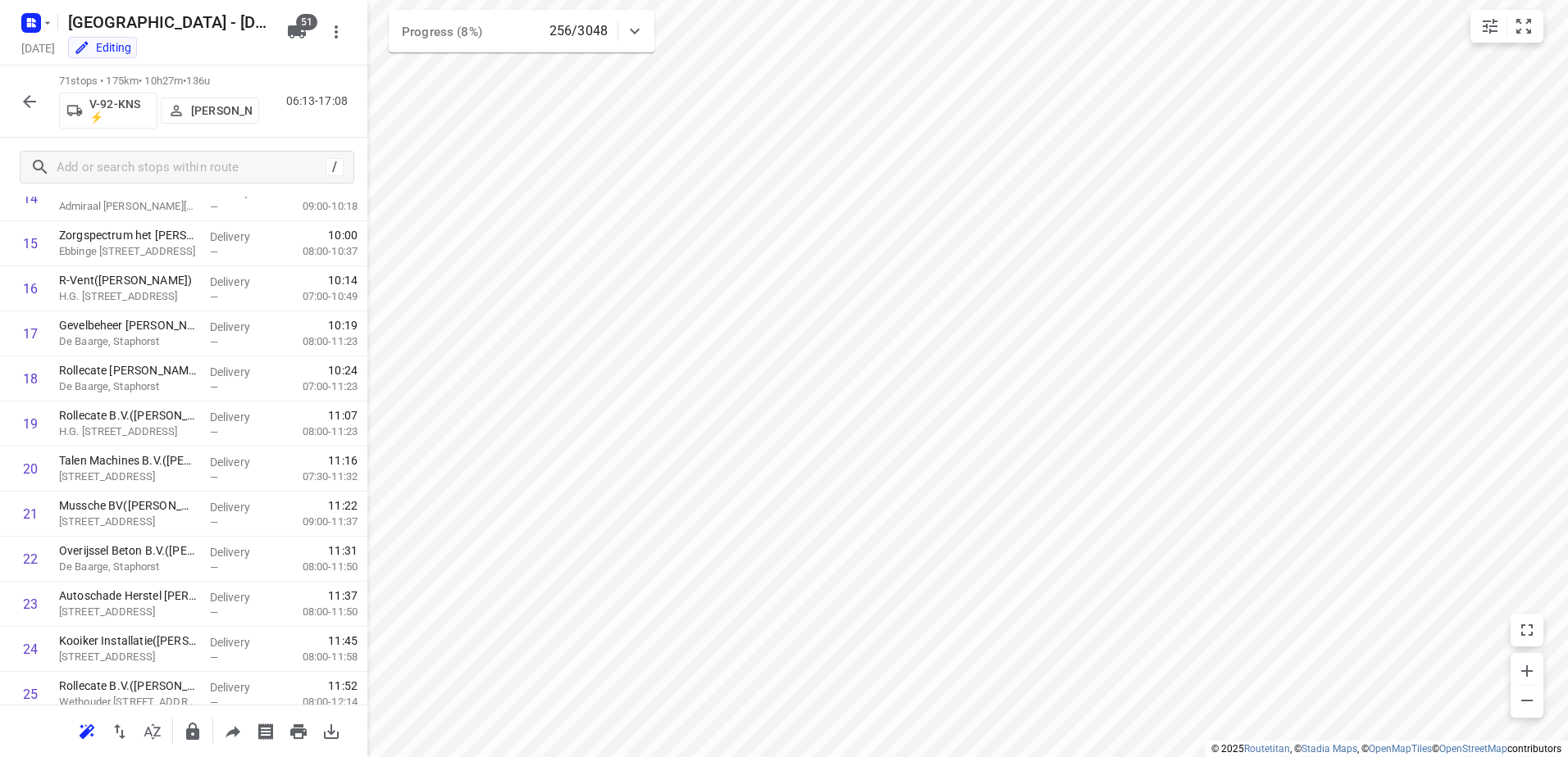
click at [31, 102] on icon "button" at bounding box center [29, 101] width 14 height 14
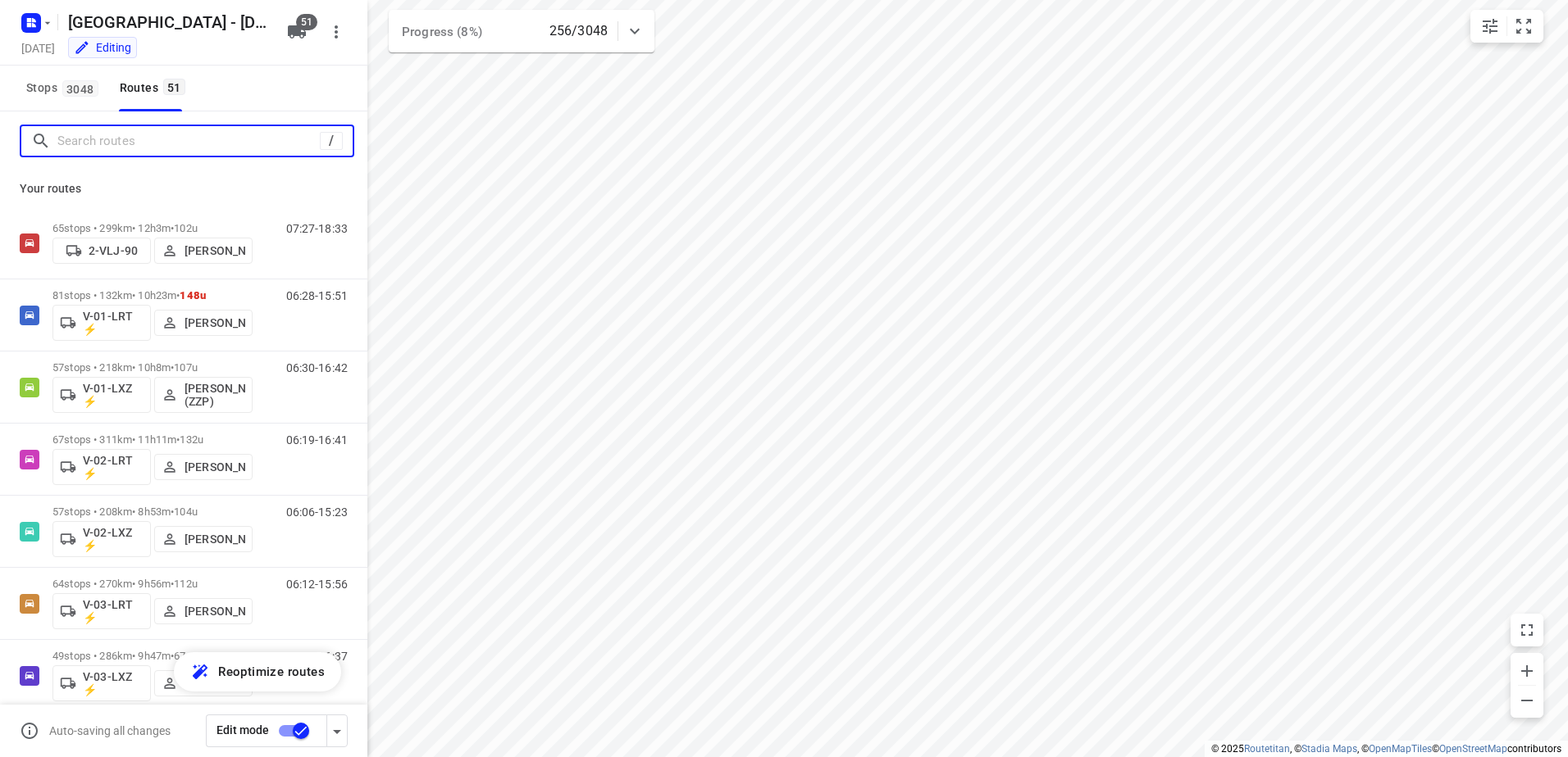
click at [117, 128] on input "Search routes" at bounding box center [189, 141] width 262 height 25
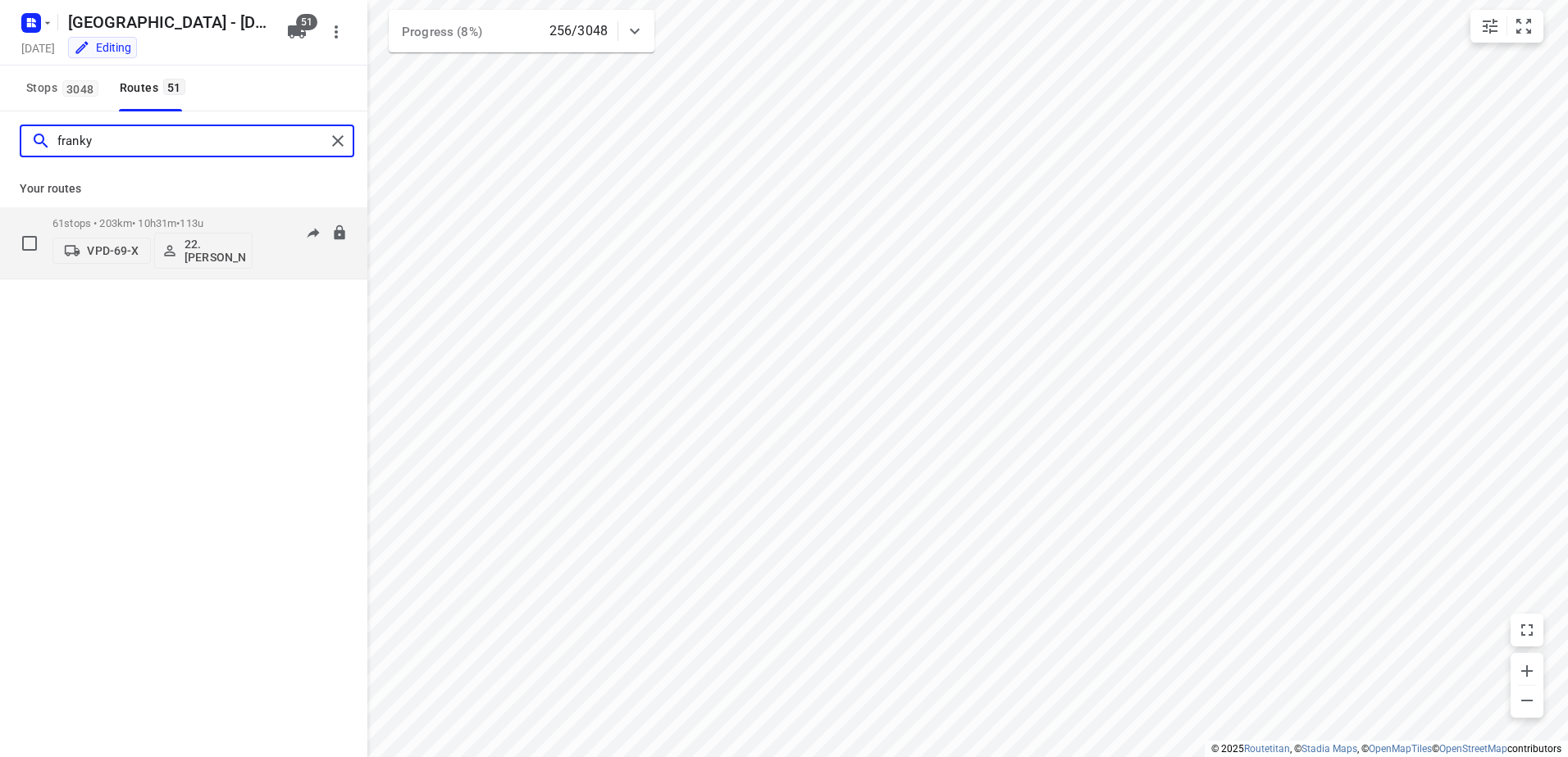
type input "franky"
click at [203, 213] on div "61 stops • 203km • 10h31m • 113u VPD-69-X 22. [PERSON_NAME]" at bounding box center [152, 242] width 200 height 68
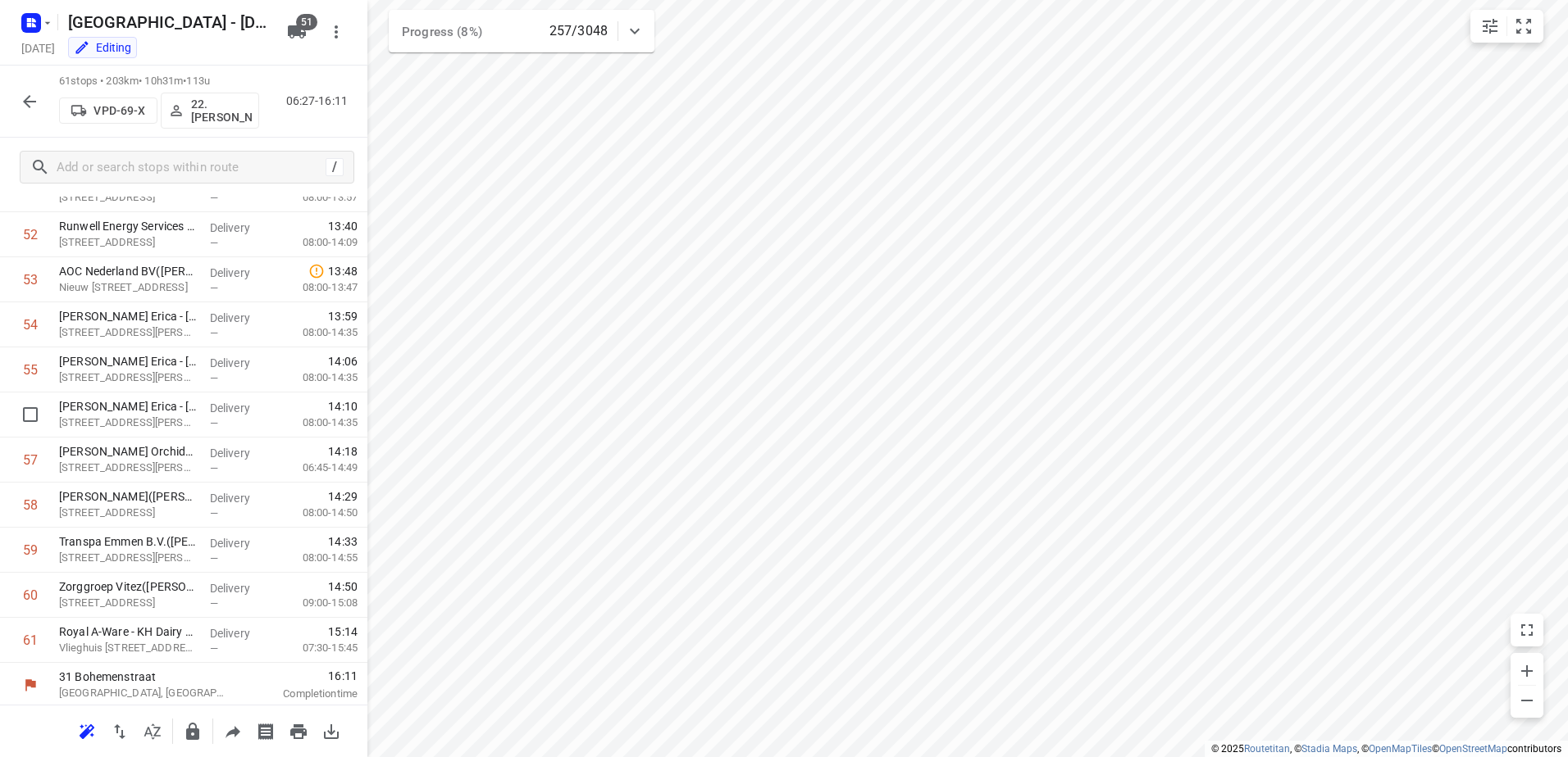
scroll to position [2369, 0]
click at [22, 92] on icon "button" at bounding box center [30, 102] width 20 height 20
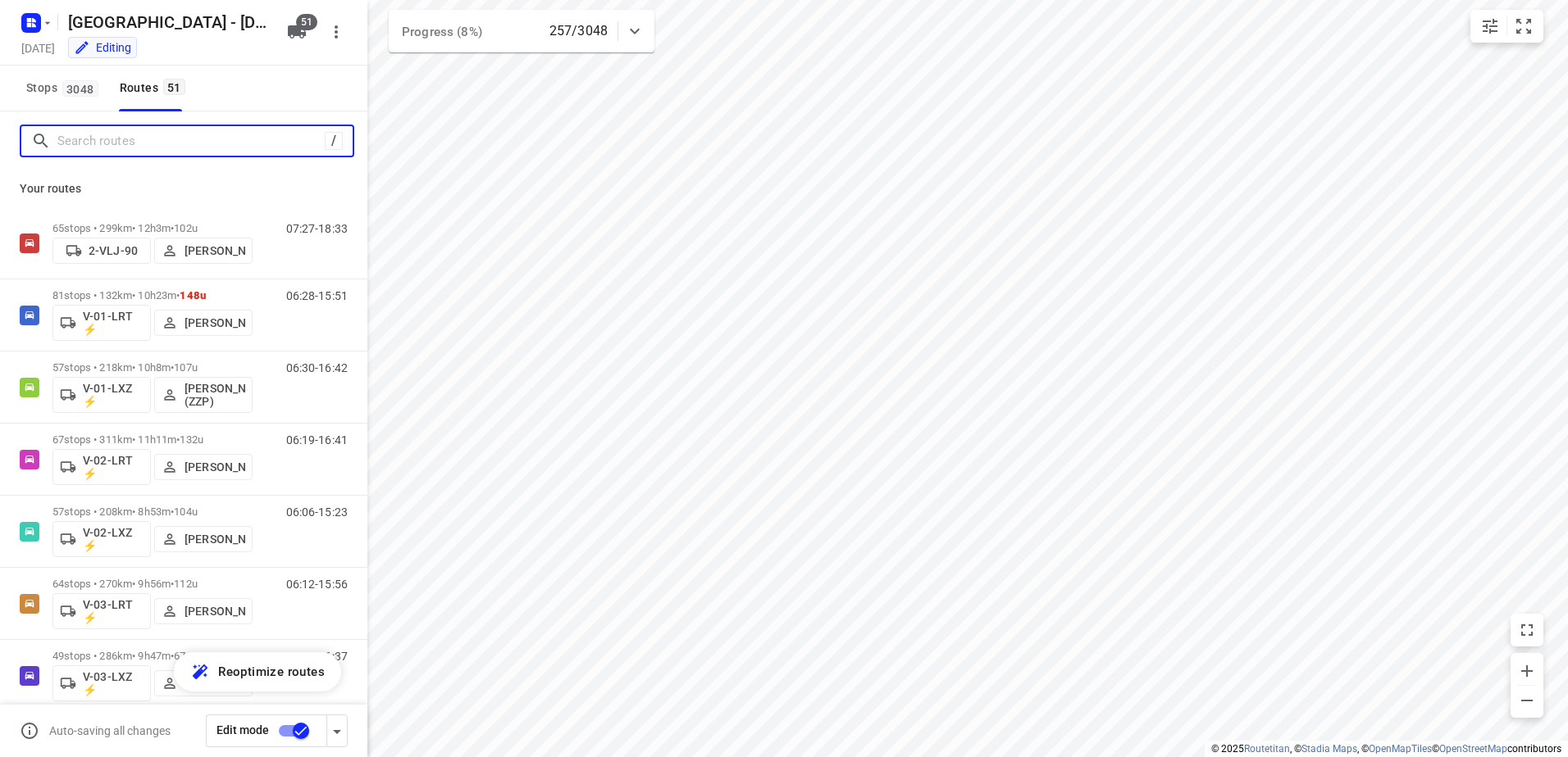
click at [130, 139] on input "Search routes" at bounding box center [192, 141] width 268 height 25
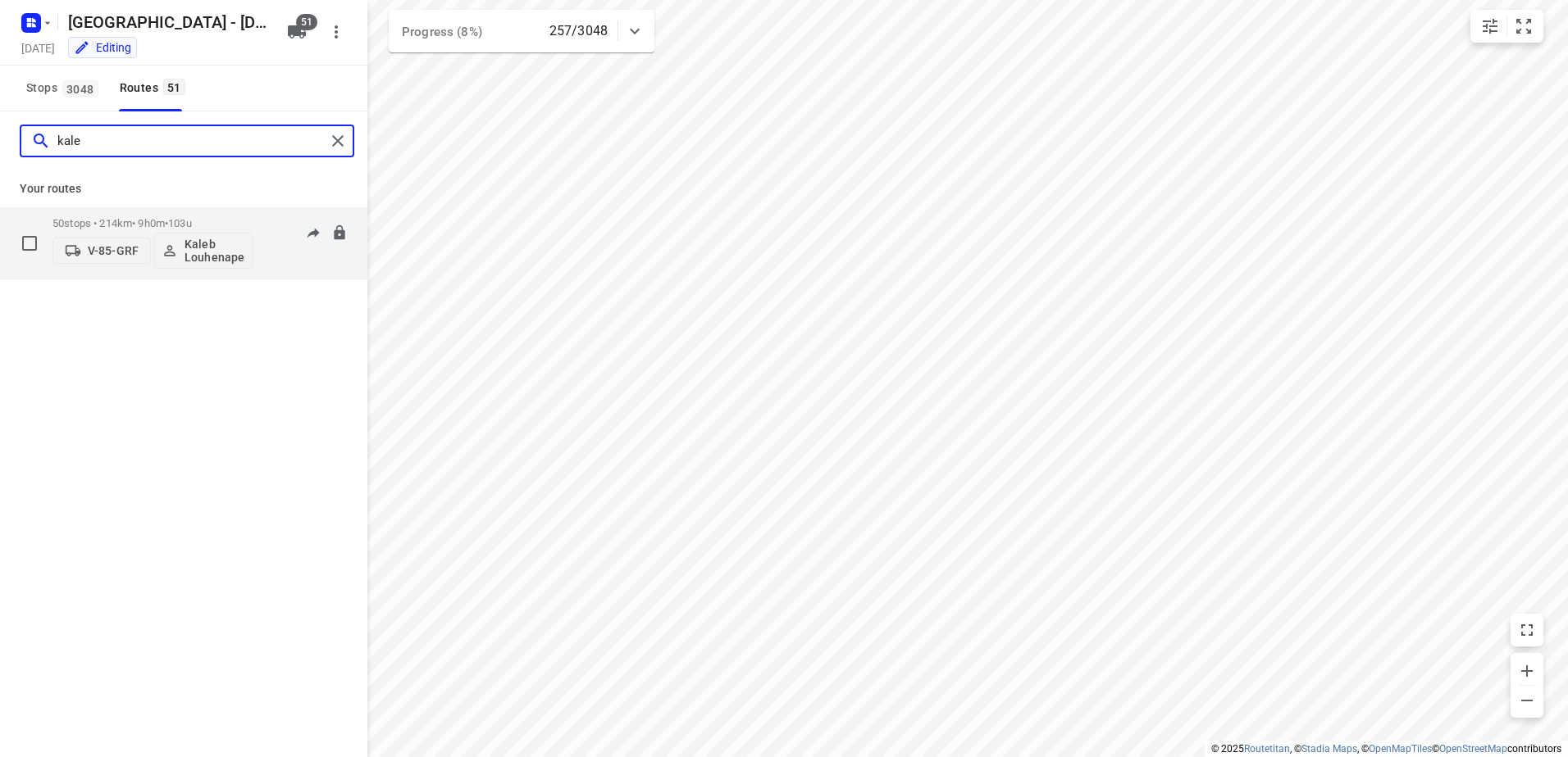
type input "kale"
click at [247, 224] on p "50 stops • 214km • 9h0m • 103u" at bounding box center [152, 223] width 200 height 13
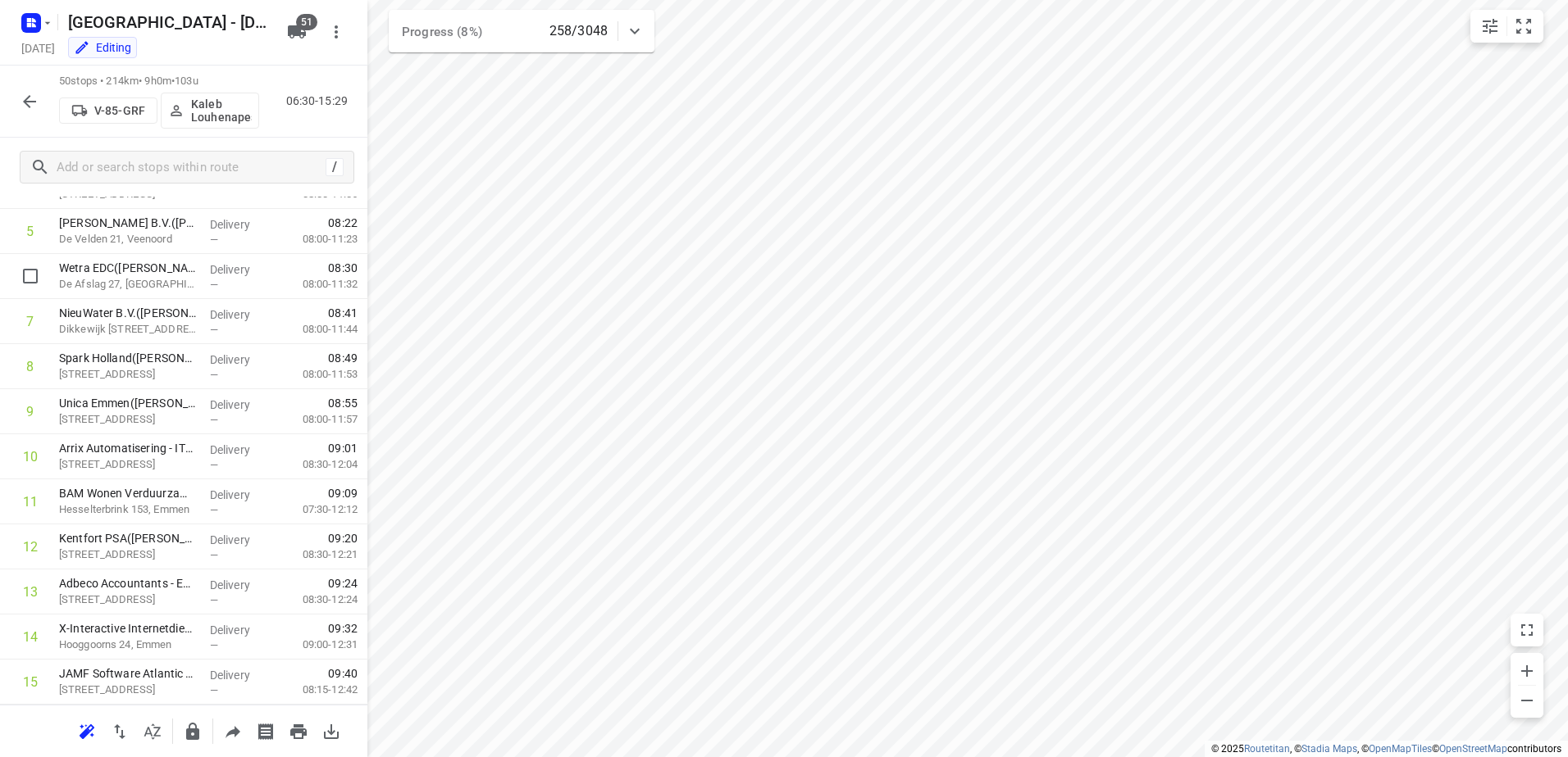
scroll to position [0, 0]
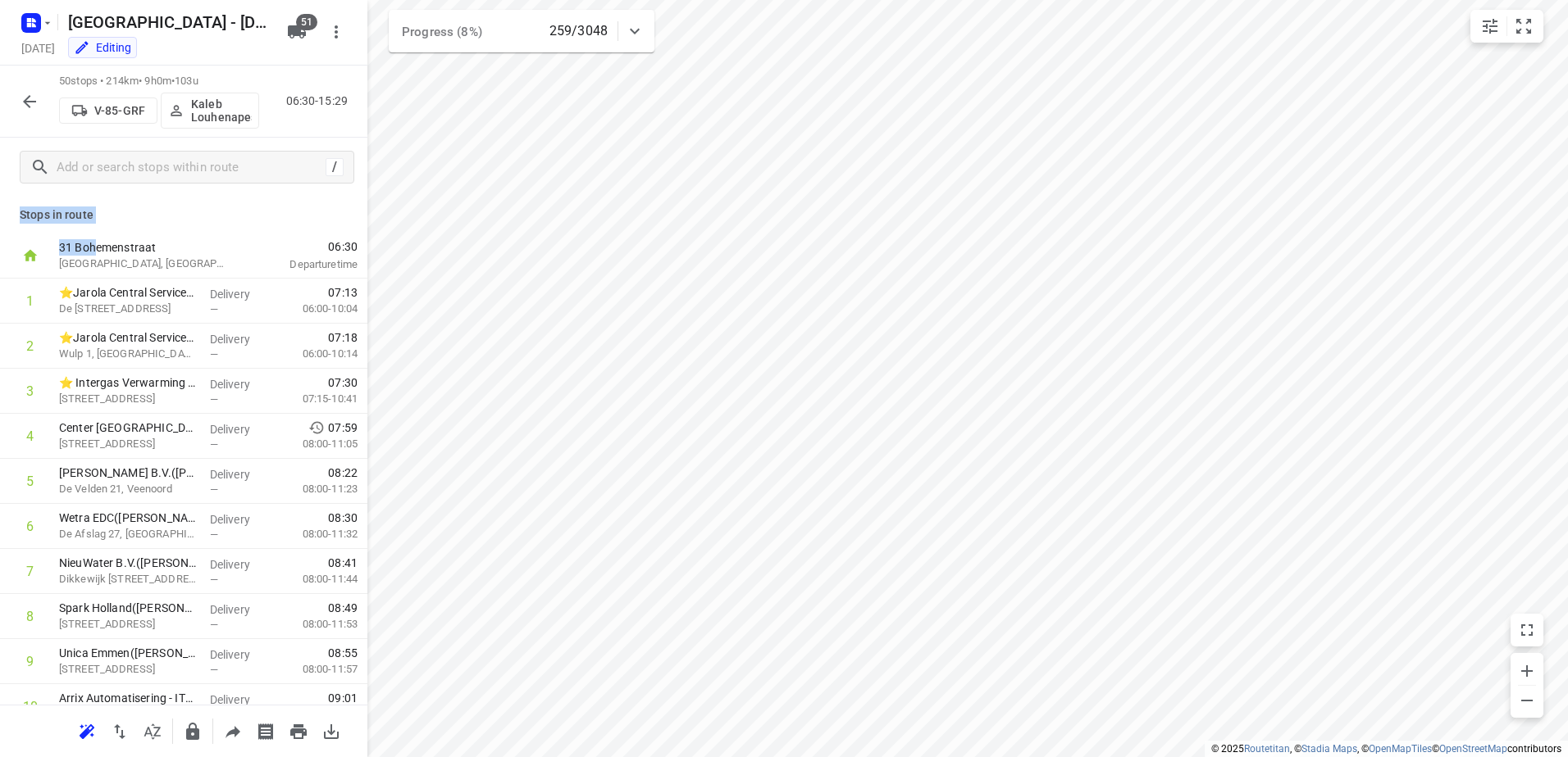
drag, startPoint x: 99, startPoint y: 224, endPoint x: 13, endPoint y: 214, distance: 86.6
click at [13, 214] on div "Stops in route 31 Bohemenstraat [GEOGRAPHIC_DATA], [GEOGRAPHIC_DATA] 06:30 Depa…" at bounding box center [183, 451] width 367 height 509
drag, startPoint x: 13, startPoint y: 214, endPoint x: 129, endPoint y: 208, distance: 116.2
click at [129, 208] on p "Stops in route" at bounding box center [183, 215] width 328 height 17
click at [35, 97] on icon "button" at bounding box center [30, 102] width 20 height 20
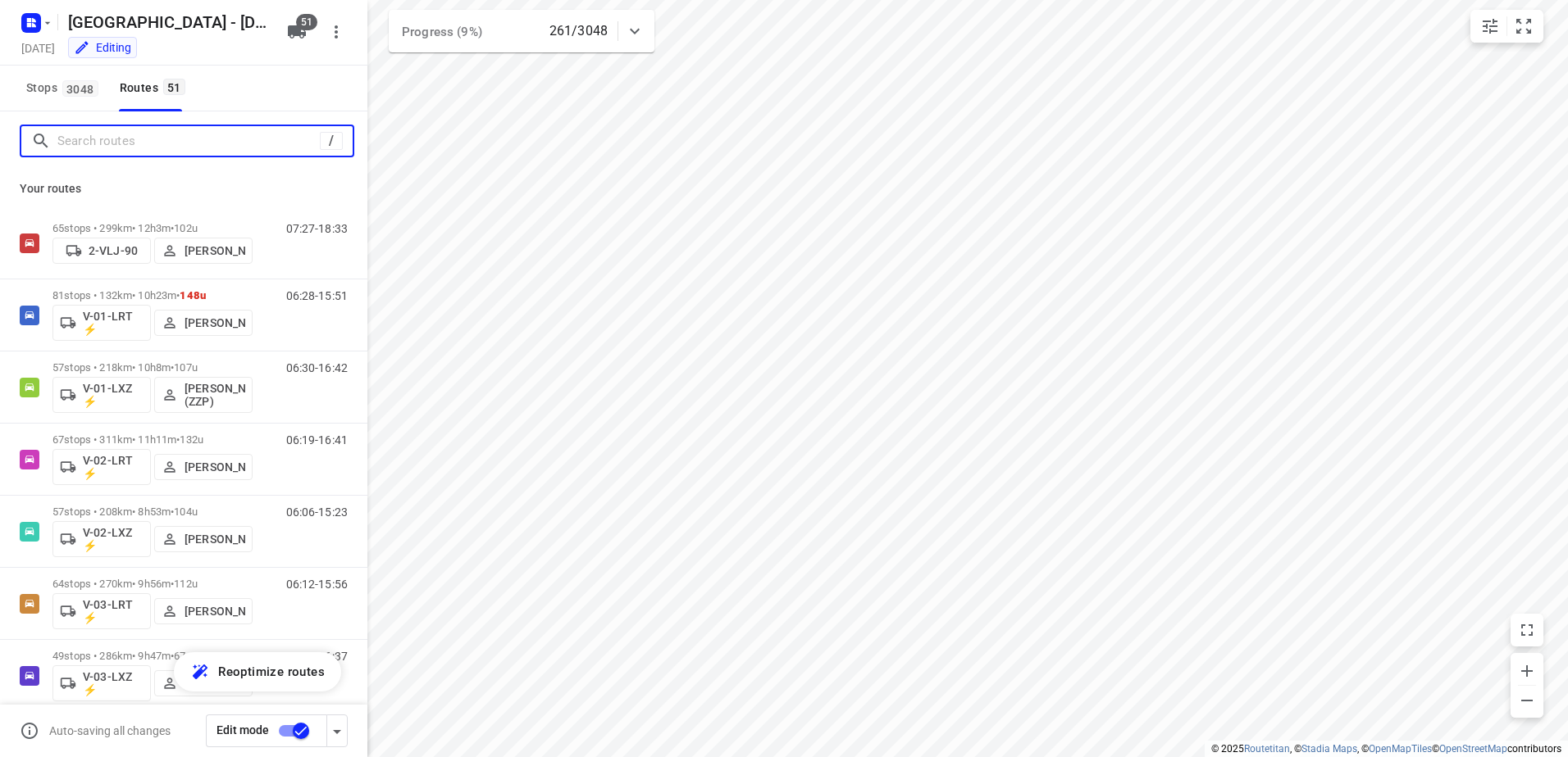
click at [202, 146] on input "Search routes" at bounding box center [189, 141] width 262 height 25
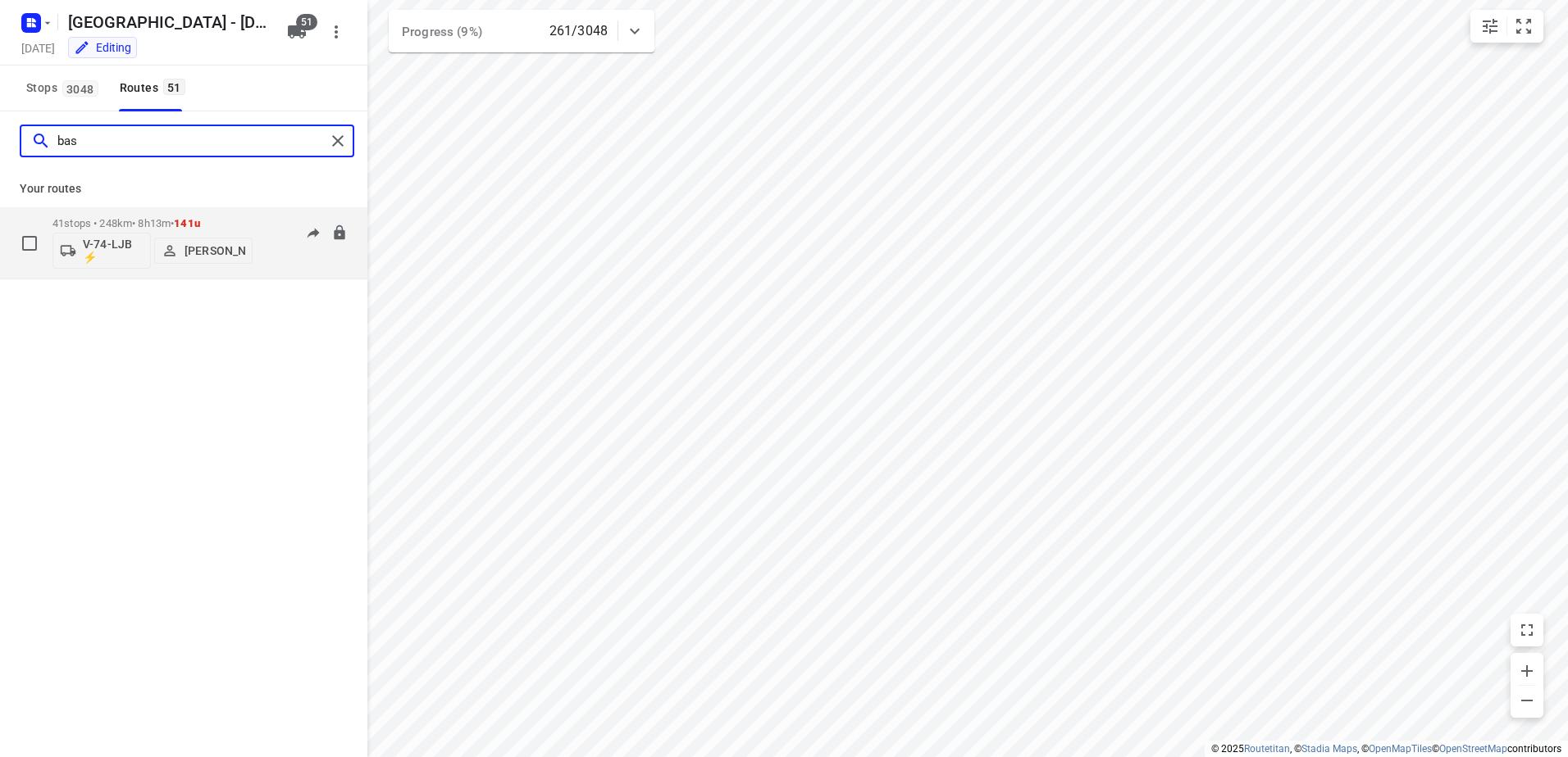
type input "bas"
click at [258, 210] on div "41 stops • 248km • 8h13m • 141u V-74-LJB ⚡ [PERSON_NAME] 07:30-14:10" at bounding box center [210, 242] width 315 height 68
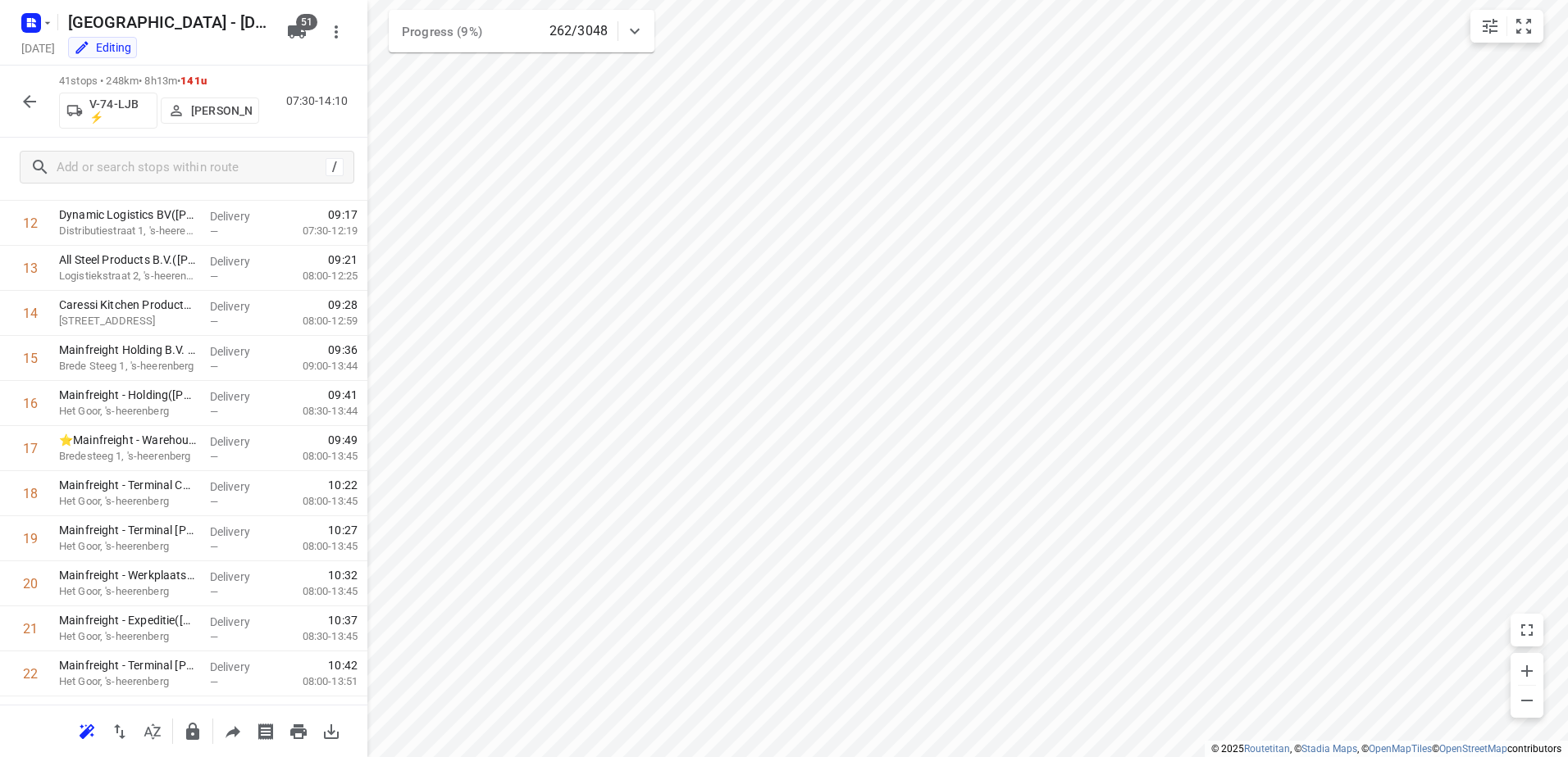
scroll to position [1467, 0]
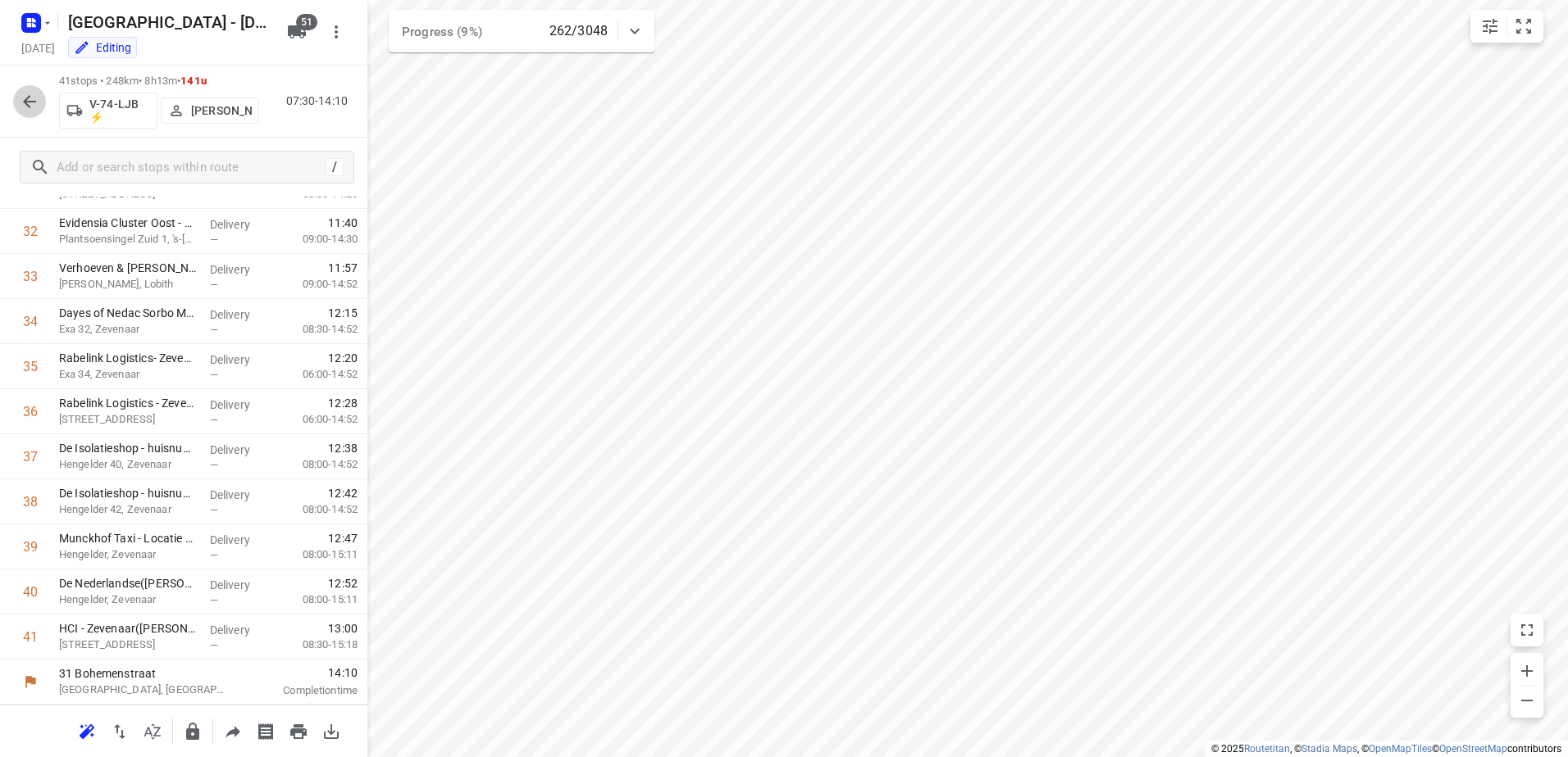
click at [26, 100] on icon "button" at bounding box center [29, 101] width 14 height 14
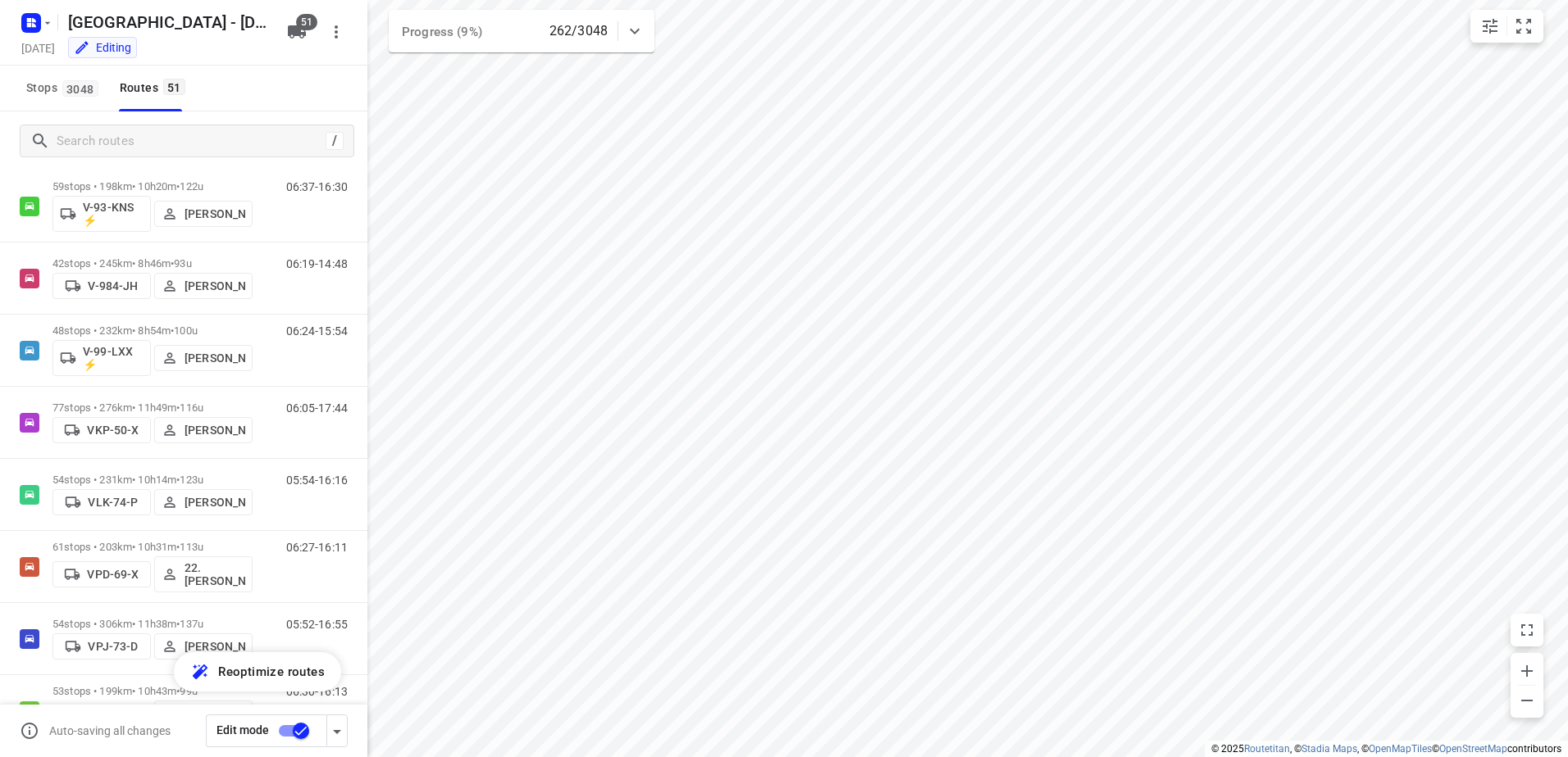
scroll to position [2705, 0]
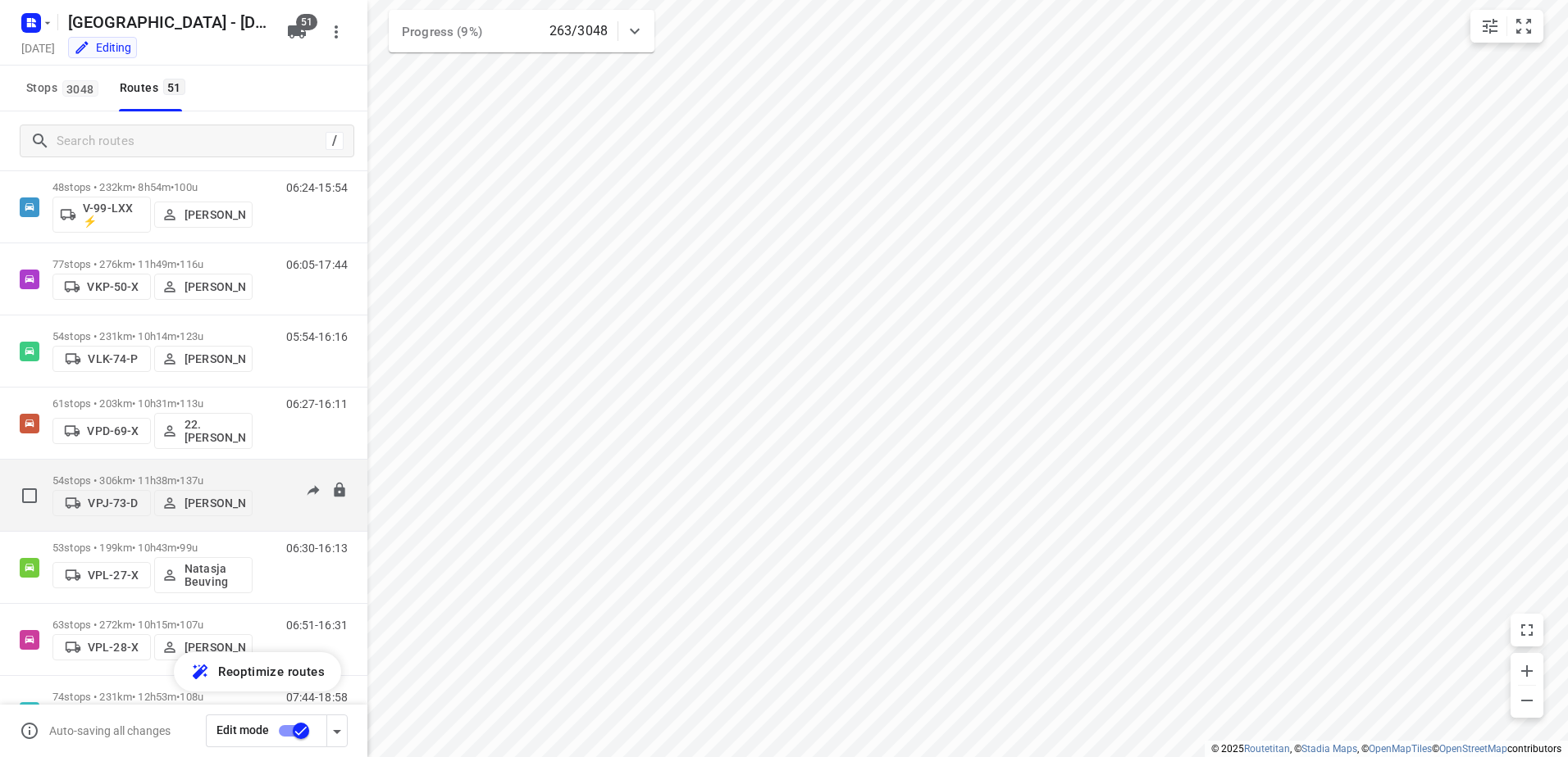
click at [266, 474] on div "05:52-16:55" at bounding box center [306, 499] width 82 height 50
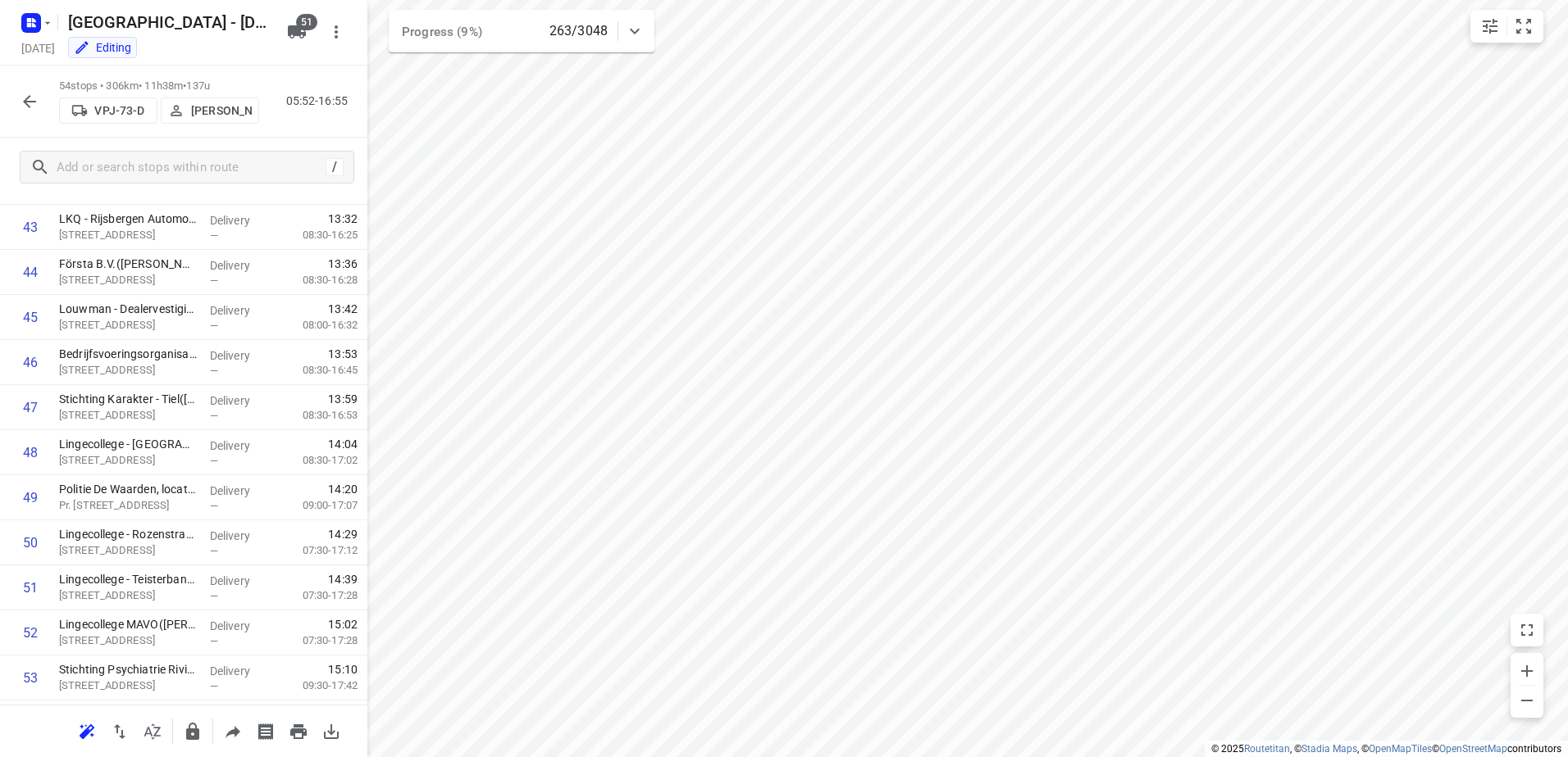
scroll to position [2053, 0]
click at [32, 89] on button "button" at bounding box center [30, 101] width 33 height 33
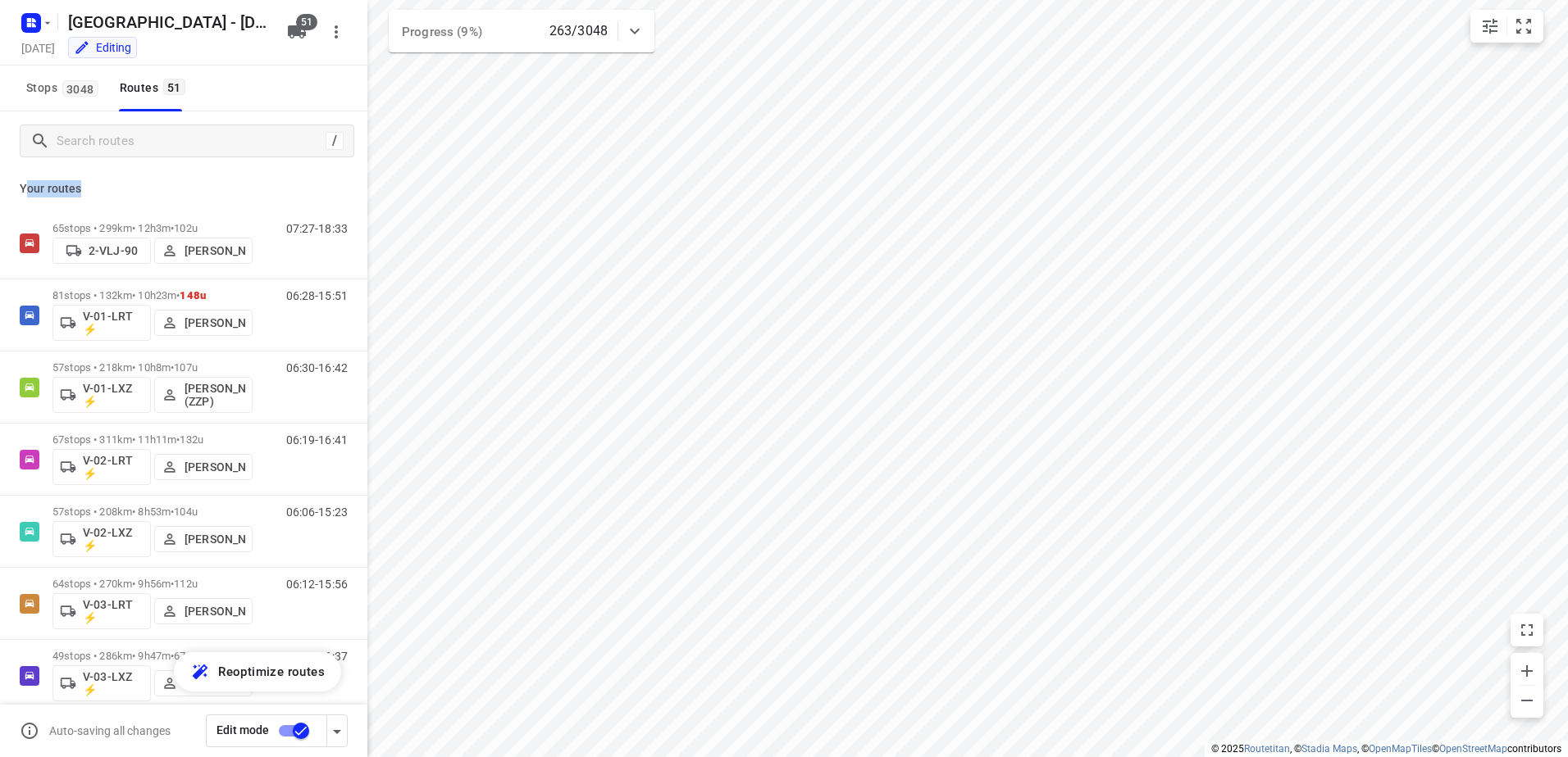
drag, startPoint x: 91, startPoint y: 190, endPoint x: 23, endPoint y: 184, distance: 68.3
click at [23, 184] on p "Your routes" at bounding box center [183, 189] width 328 height 17
drag, startPoint x: 23, startPoint y: 184, endPoint x: 112, endPoint y: 184, distance: 89.0
click at [112, 184] on p "Your routes" at bounding box center [183, 189] width 328 height 17
